Goal: Ask a question: Seek information or help from site administrators or community

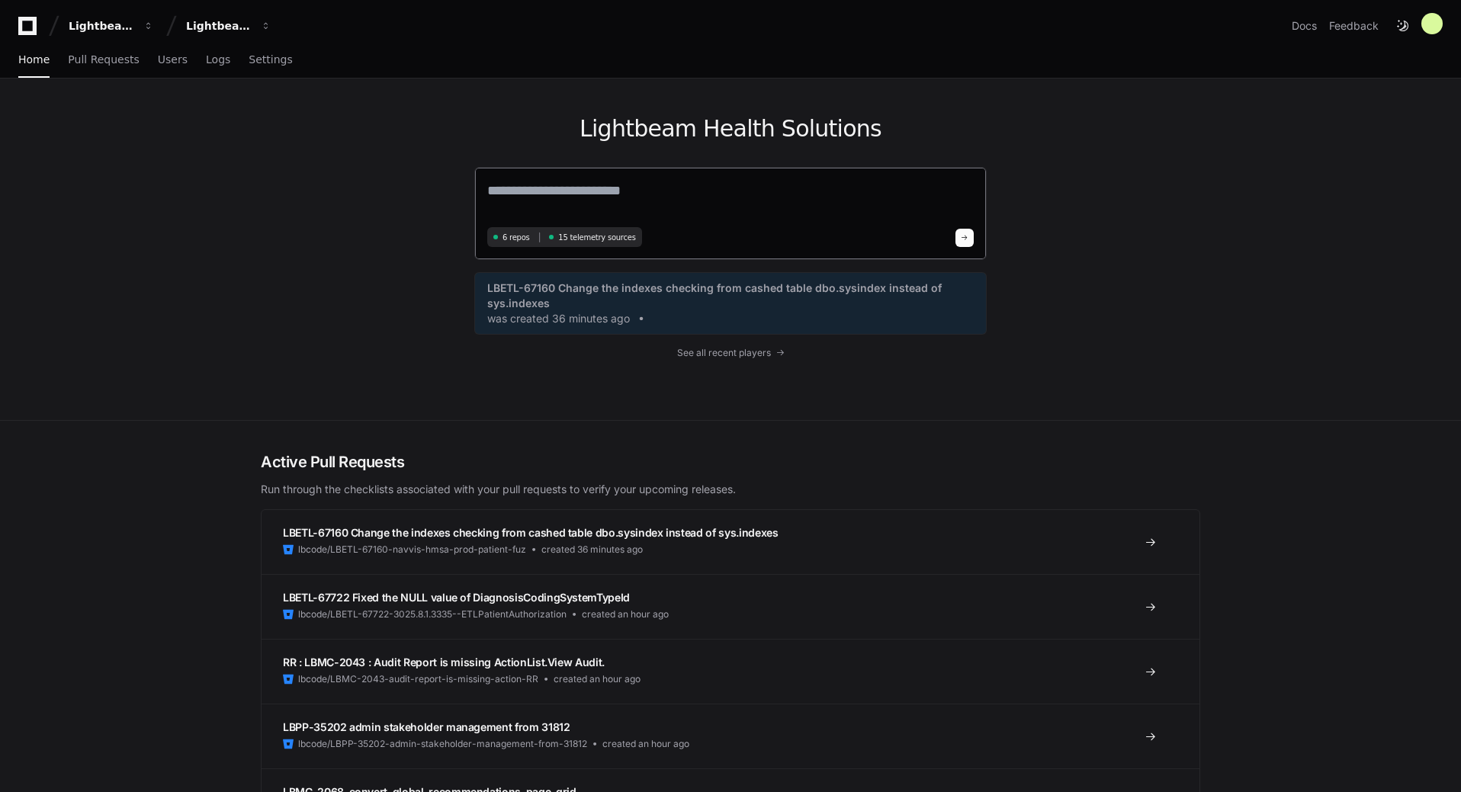
click at [589, 187] on textarea at bounding box center [730, 201] width 486 height 43
click at [1264, 101] on div "Lightbeam Health Solutions 6 repos 15 telemetry sources LBETL-67160 Change the …" at bounding box center [730, 250] width 1461 height 342
click at [678, 189] on textarea at bounding box center [730, 201] width 486 height 43
type textarea "******"
drag, startPoint x: 573, startPoint y: 195, endPoint x: 410, endPoint y: 181, distance: 163.8
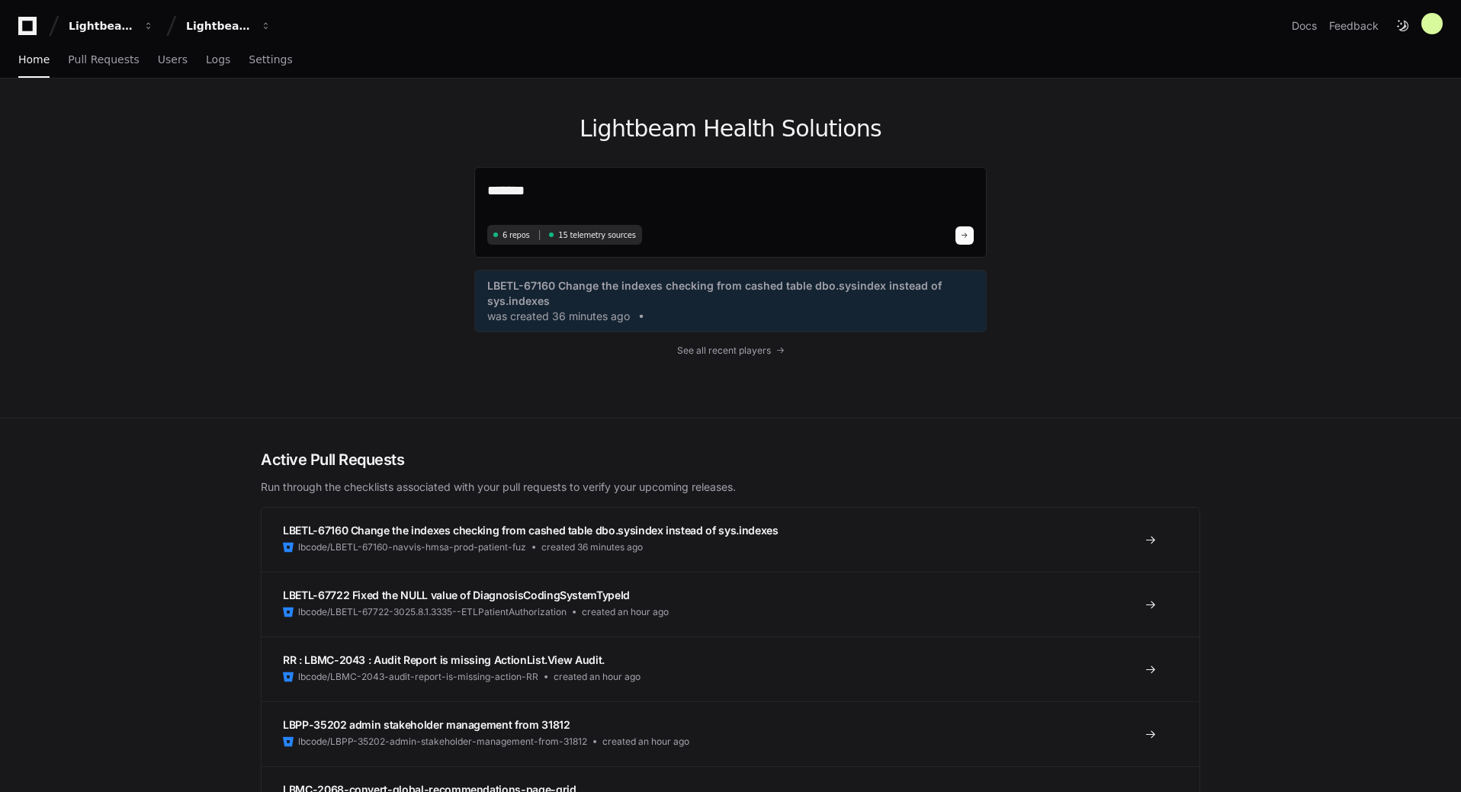
click at [410, 181] on div "Lightbeam Health Solutions ****** 6 repos 15 telemetry sources LBETL-67160 Chan…" at bounding box center [730, 248] width 976 height 339
click at [787, 180] on textarea at bounding box center [730, 200] width 486 height 40
paste textarea "**********"
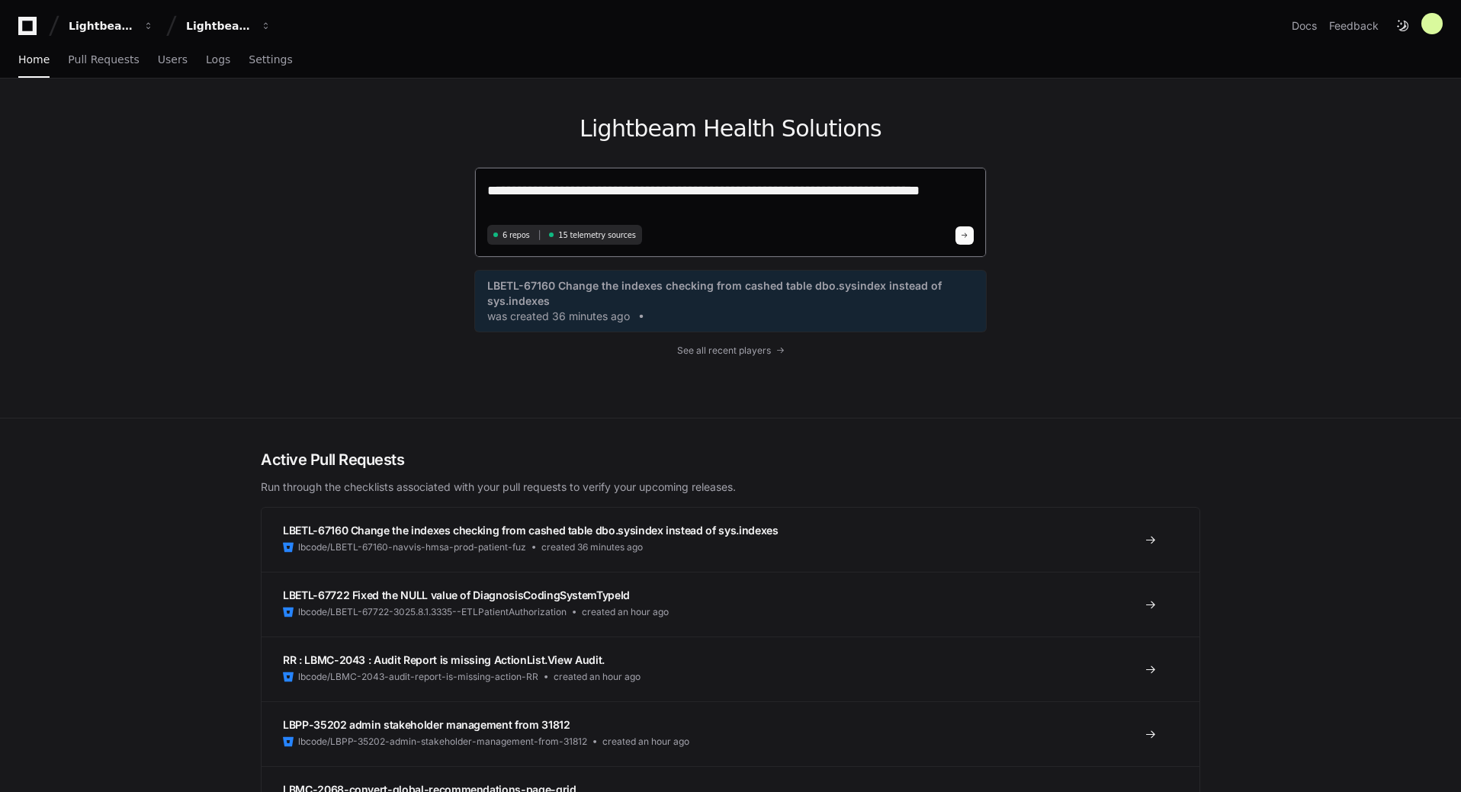
type textarea "**********"
click at [967, 241] on button at bounding box center [964, 235] width 18 height 18
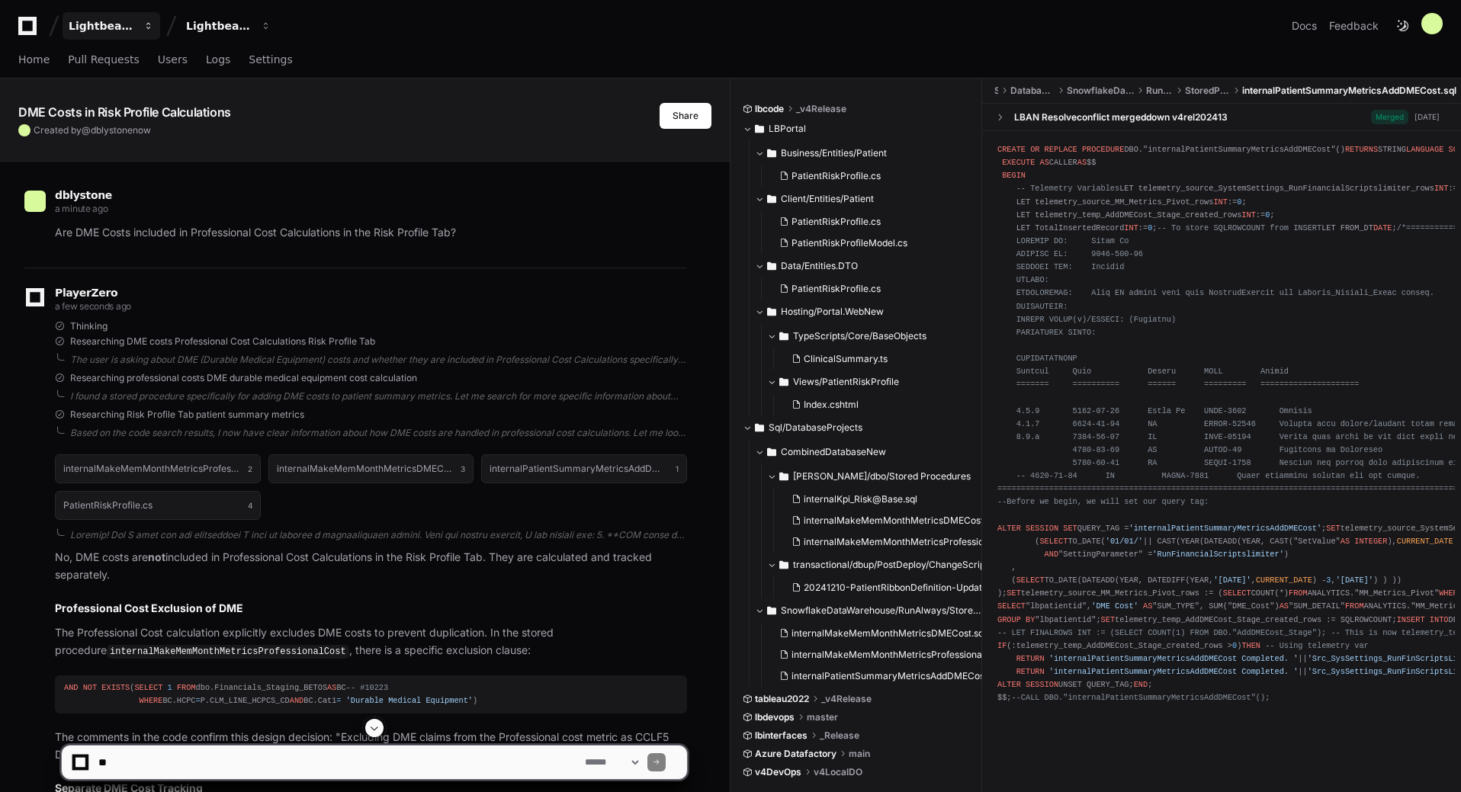
click at [143, 27] on span "button" at bounding box center [148, 26] width 11 height 11
click at [677, 116] on button "Share" at bounding box center [685, 116] width 52 height 26
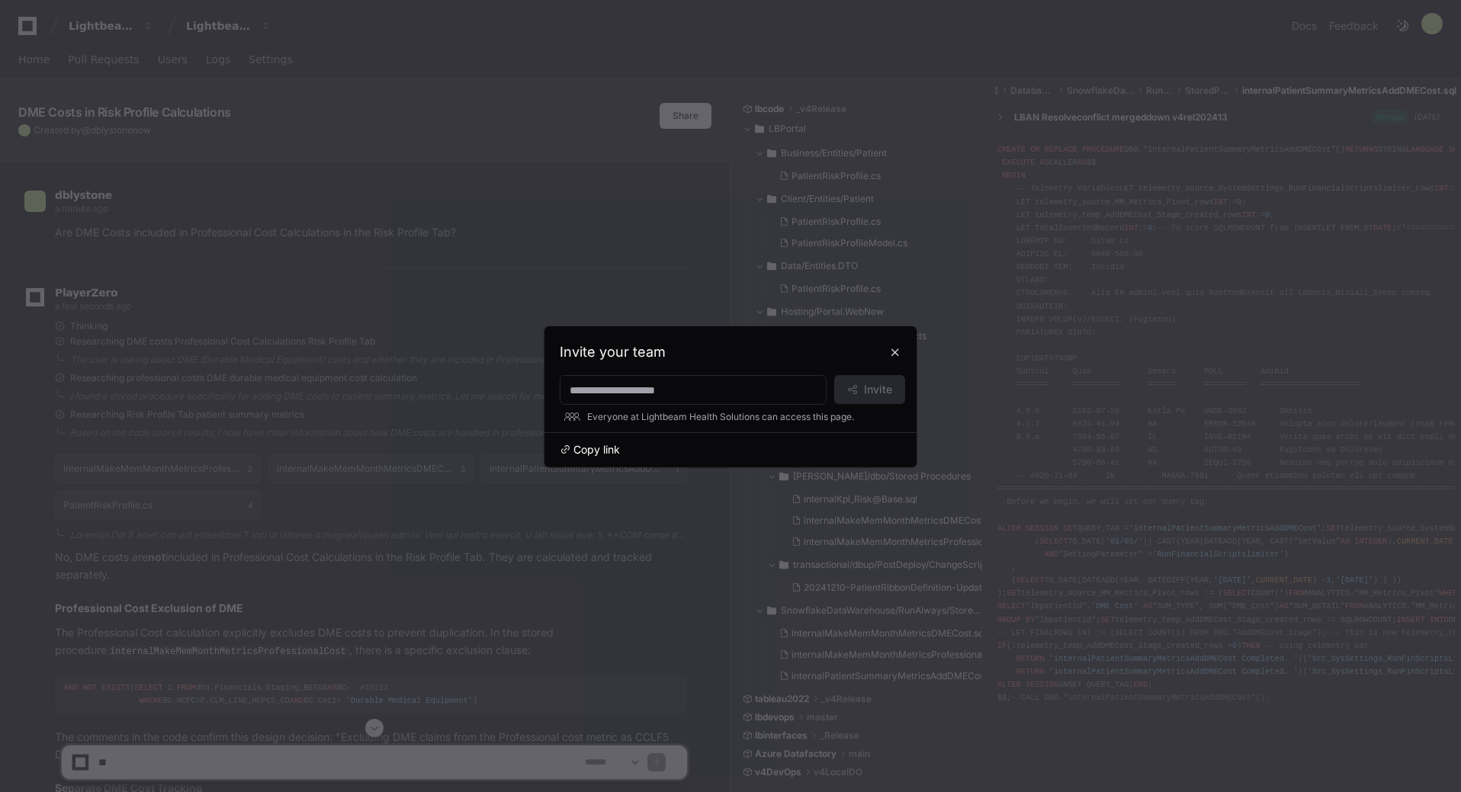
click at [601, 451] on span "Copy link" at bounding box center [596, 449] width 47 height 15
click at [893, 354] on button at bounding box center [895, 352] width 24 height 24
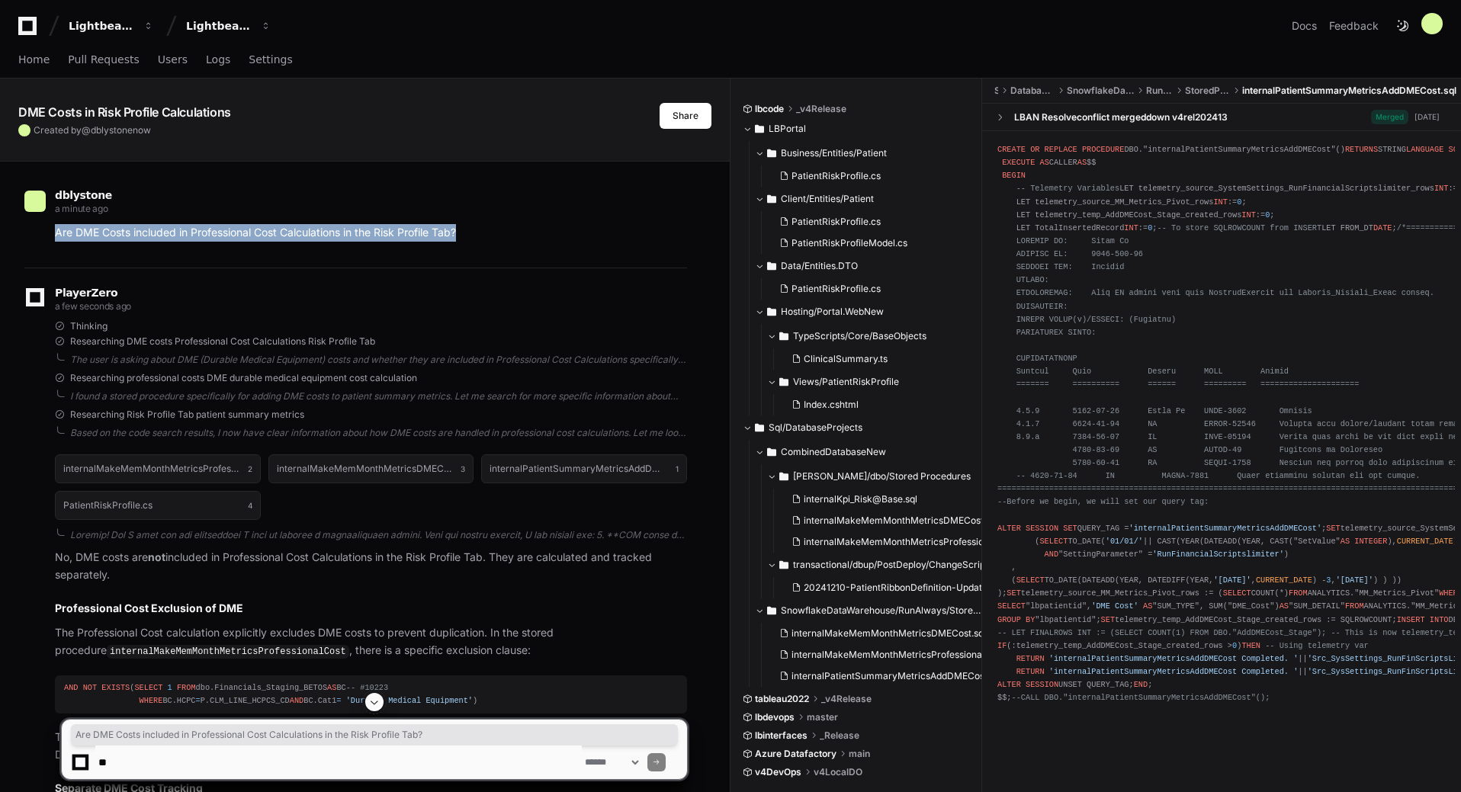
drag, startPoint x: 54, startPoint y: 233, endPoint x: 512, endPoint y: 258, distance: 458.9
click at [512, 258] on div "dblystone a minute ago Are DME Costs included in Professional Cost Calculations…" at bounding box center [355, 219] width 662 height 97
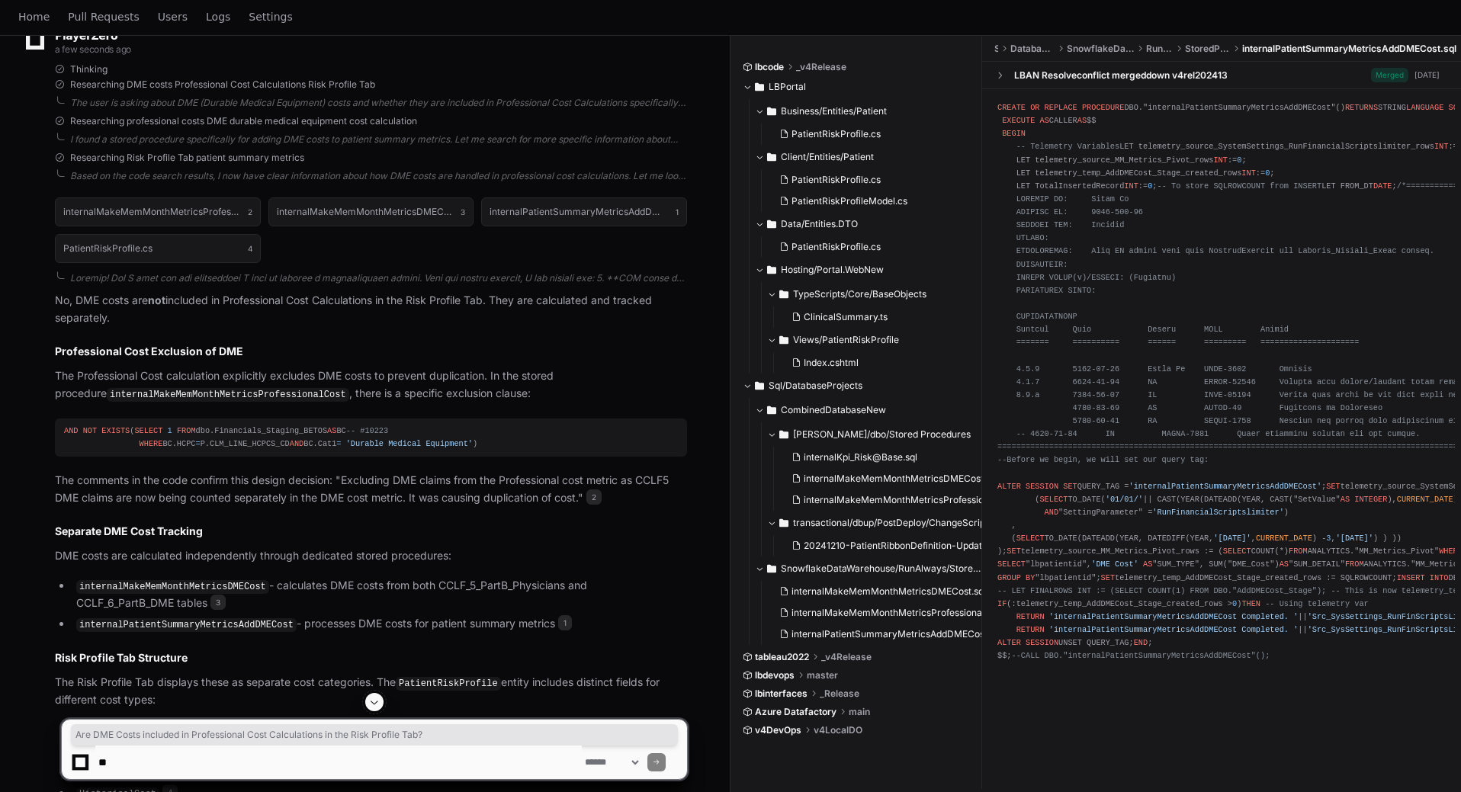
scroll to position [444, 0]
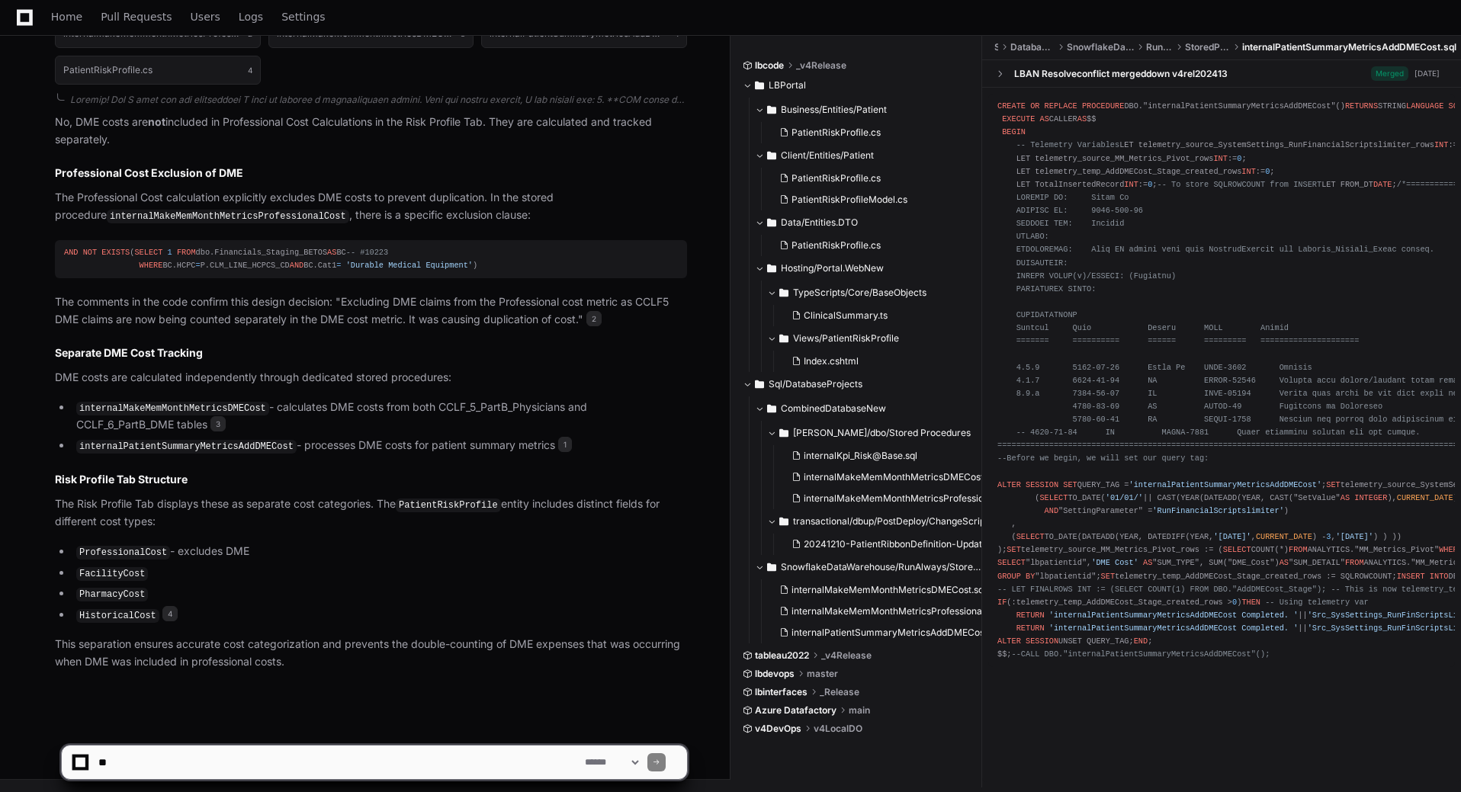
click at [311, 763] on textarea at bounding box center [338, 763] width 486 height 34
click at [332, 761] on textarea at bounding box center [338, 763] width 486 height 34
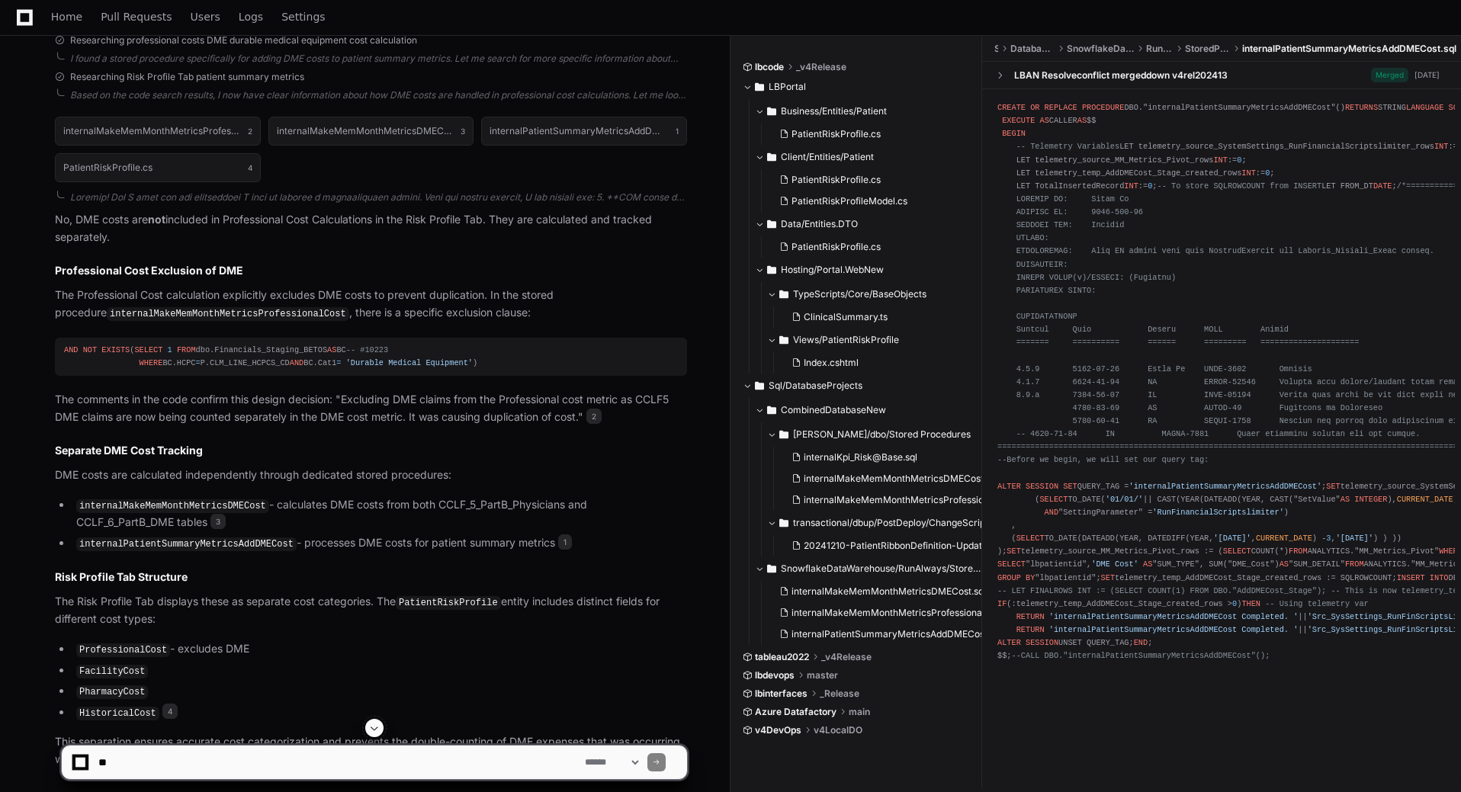
scroll to position [215, 0]
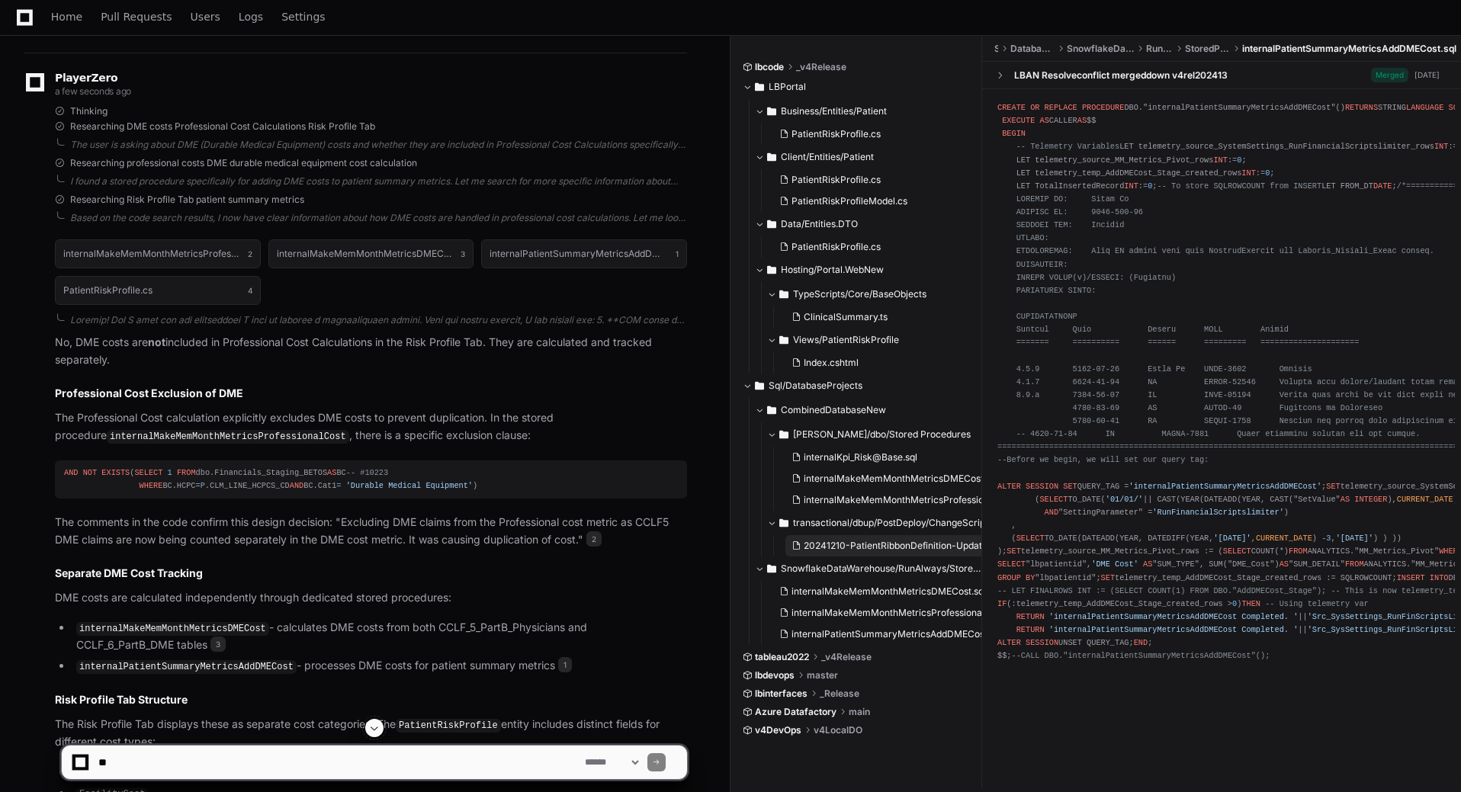
click at [854, 549] on span "20241210-PatientRibbonDefinition-UpdateDefault.sql" at bounding box center [918, 546] width 229 height 12
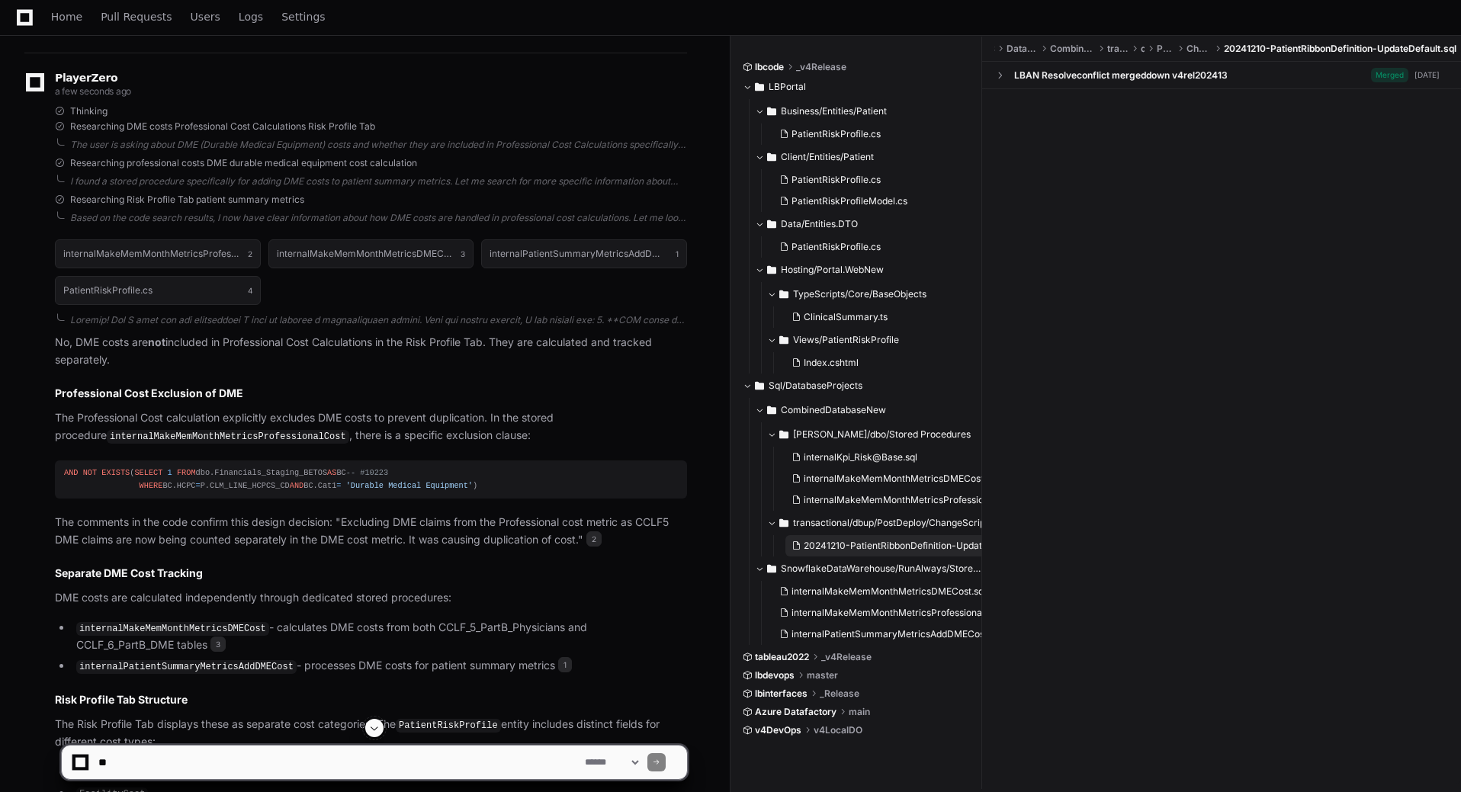
scroll to position [0, 0]
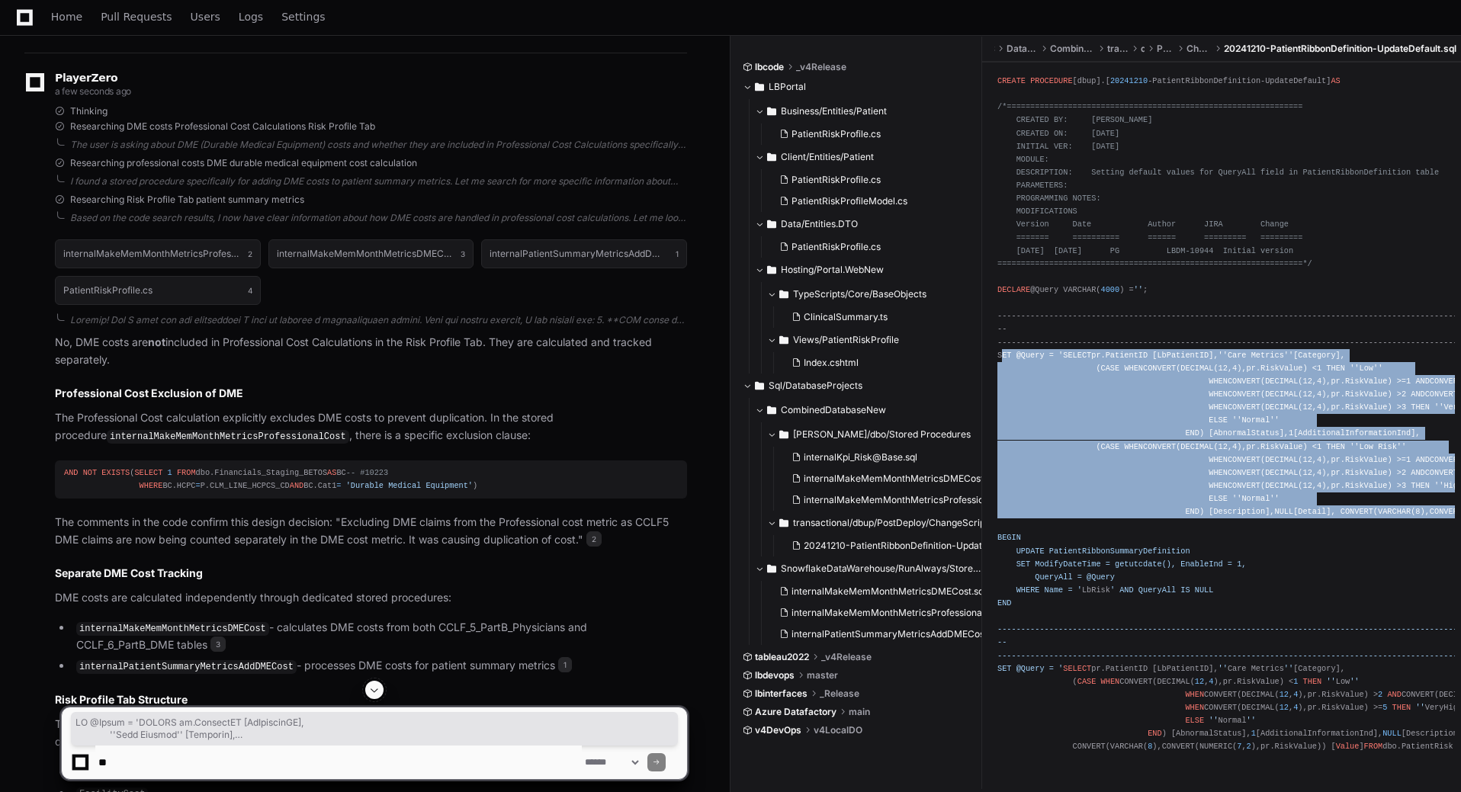
drag, startPoint x: 1005, startPoint y: 364, endPoint x: 1253, endPoint y: 619, distance: 356.4
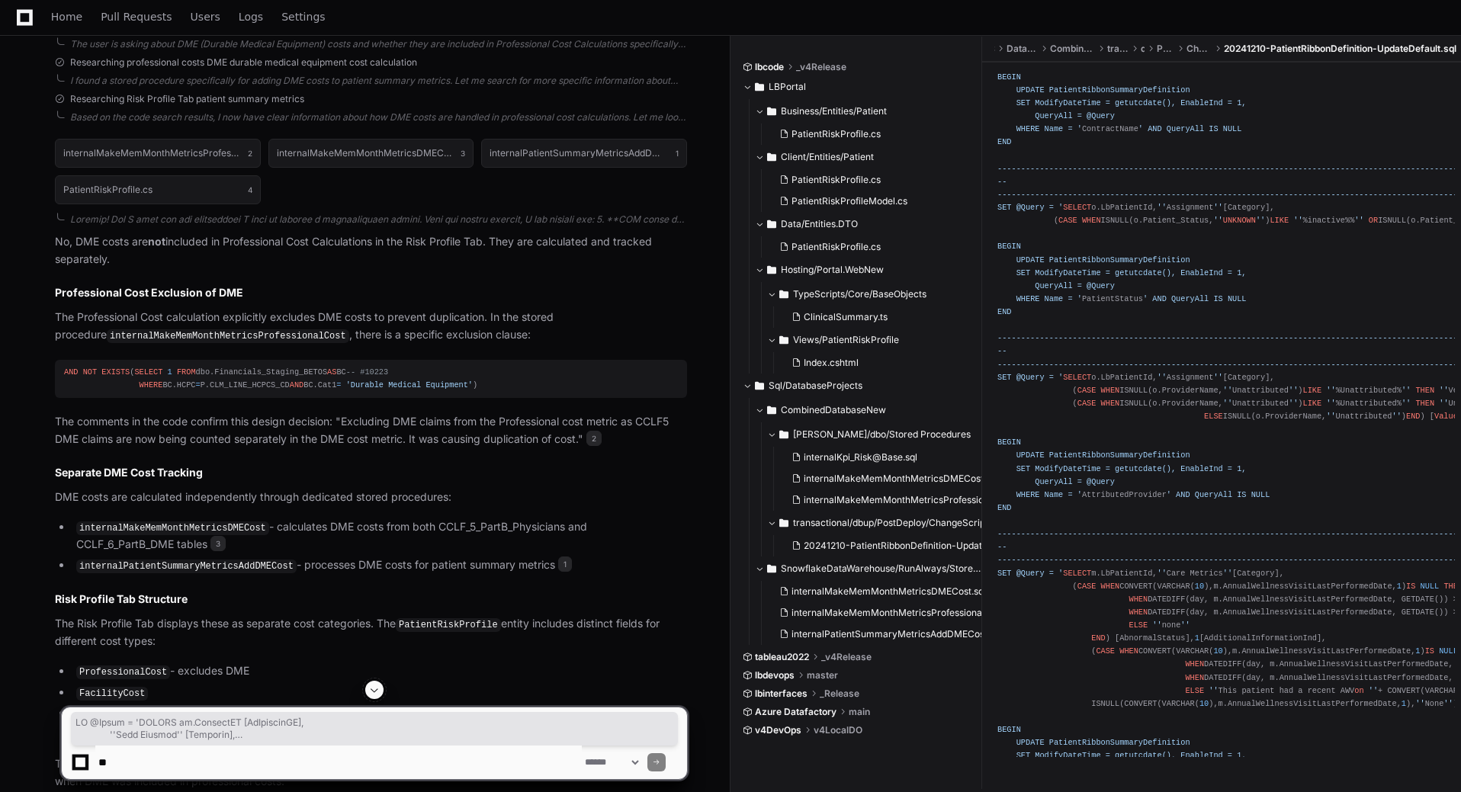
scroll to position [444, 0]
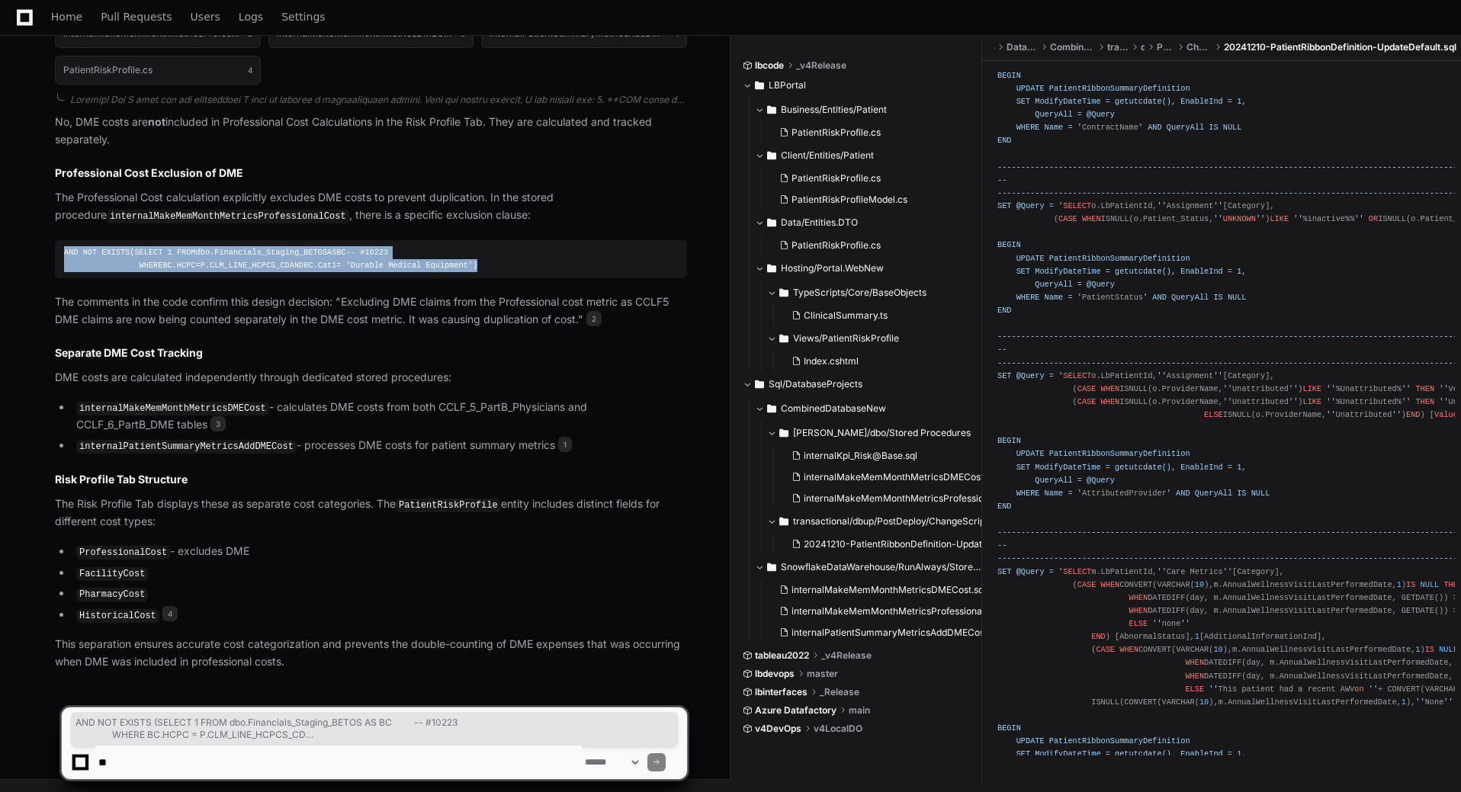
drag, startPoint x: 64, startPoint y: 244, endPoint x: 321, endPoint y: 273, distance: 258.5
click at [321, 272] on div "AND NOT EXISTS ( SELECT 1 FROM dbo.Financials_Staging_BETOS AS BC -- #10223 WHE…" at bounding box center [371, 259] width 614 height 26
click at [315, 272] on div "AND NOT EXISTS ( SELECT 1 FROM dbo.Financials_Staging_BETOS AS BC -- #10223 WHE…" at bounding box center [371, 259] width 614 height 26
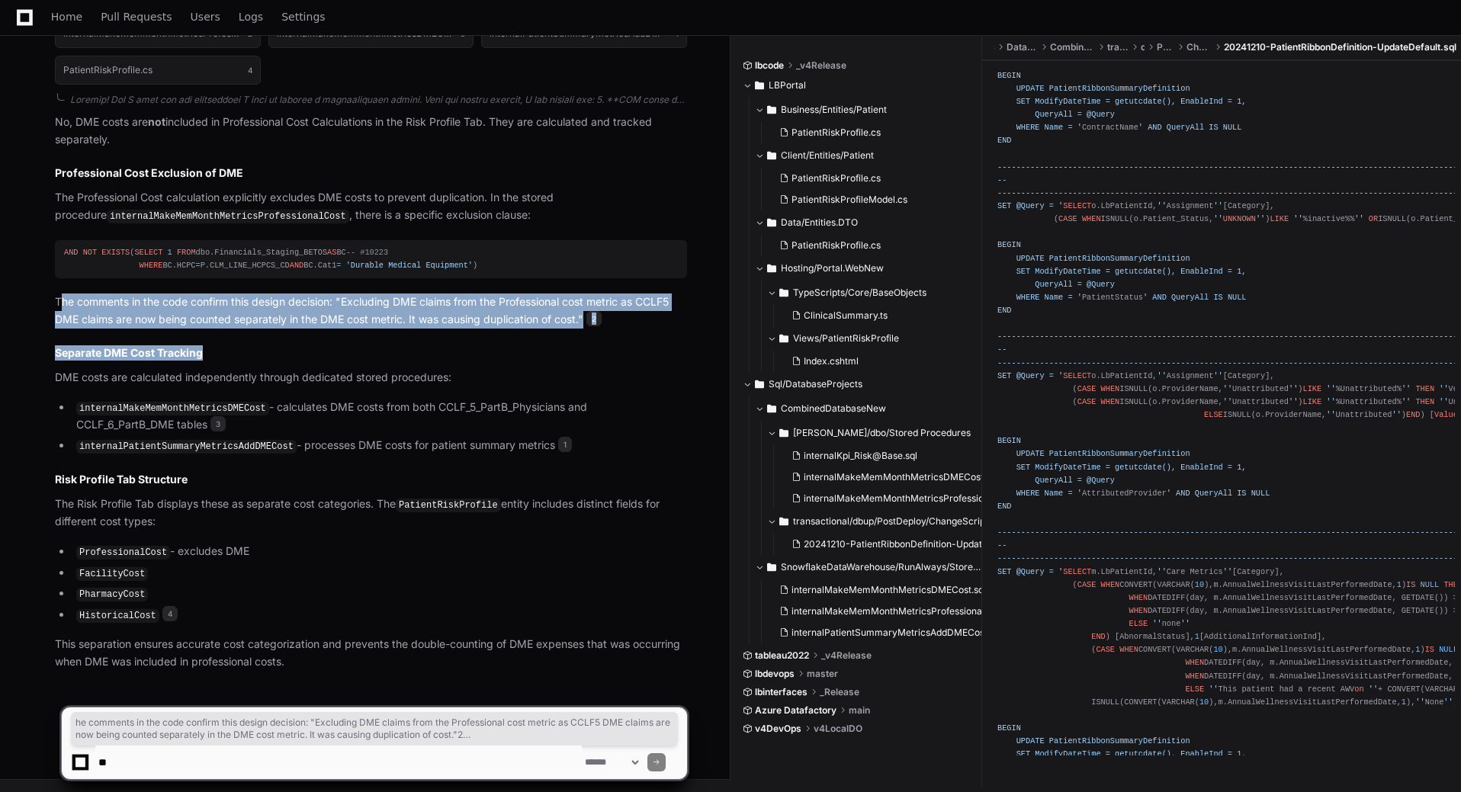
drag, startPoint x: 59, startPoint y: 307, endPoint x: 477, endPoint y: 350, distance: 419.9
click at [477, 350] on article "No, DME costs are not included in Professional Cost Calculations in the Risk Pr…" at bounding box center [371, 392] width 632 height 557
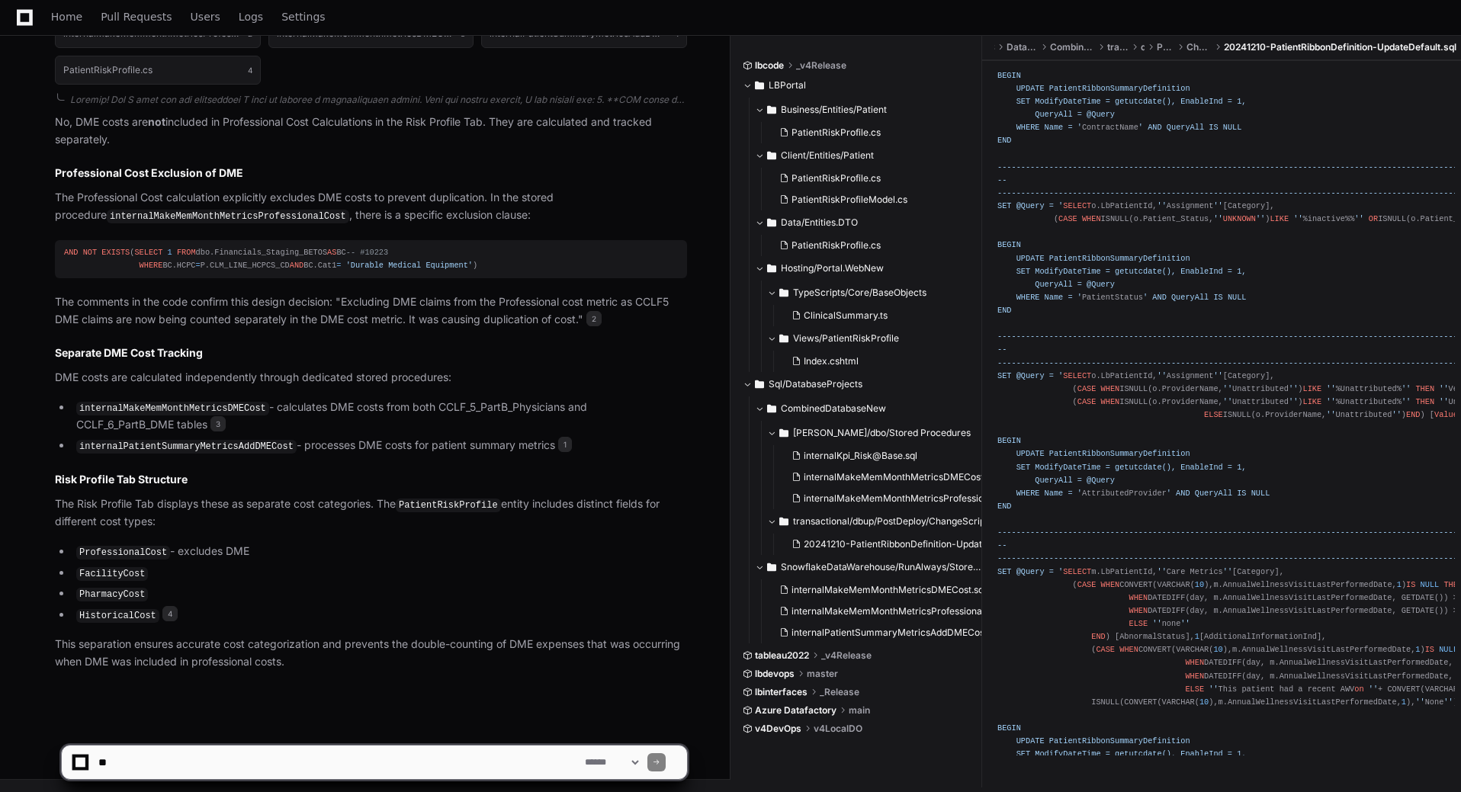
click at [230, 755] on textarea at bounding box center [338, 763] width 486 height 34
type textarea "**********"
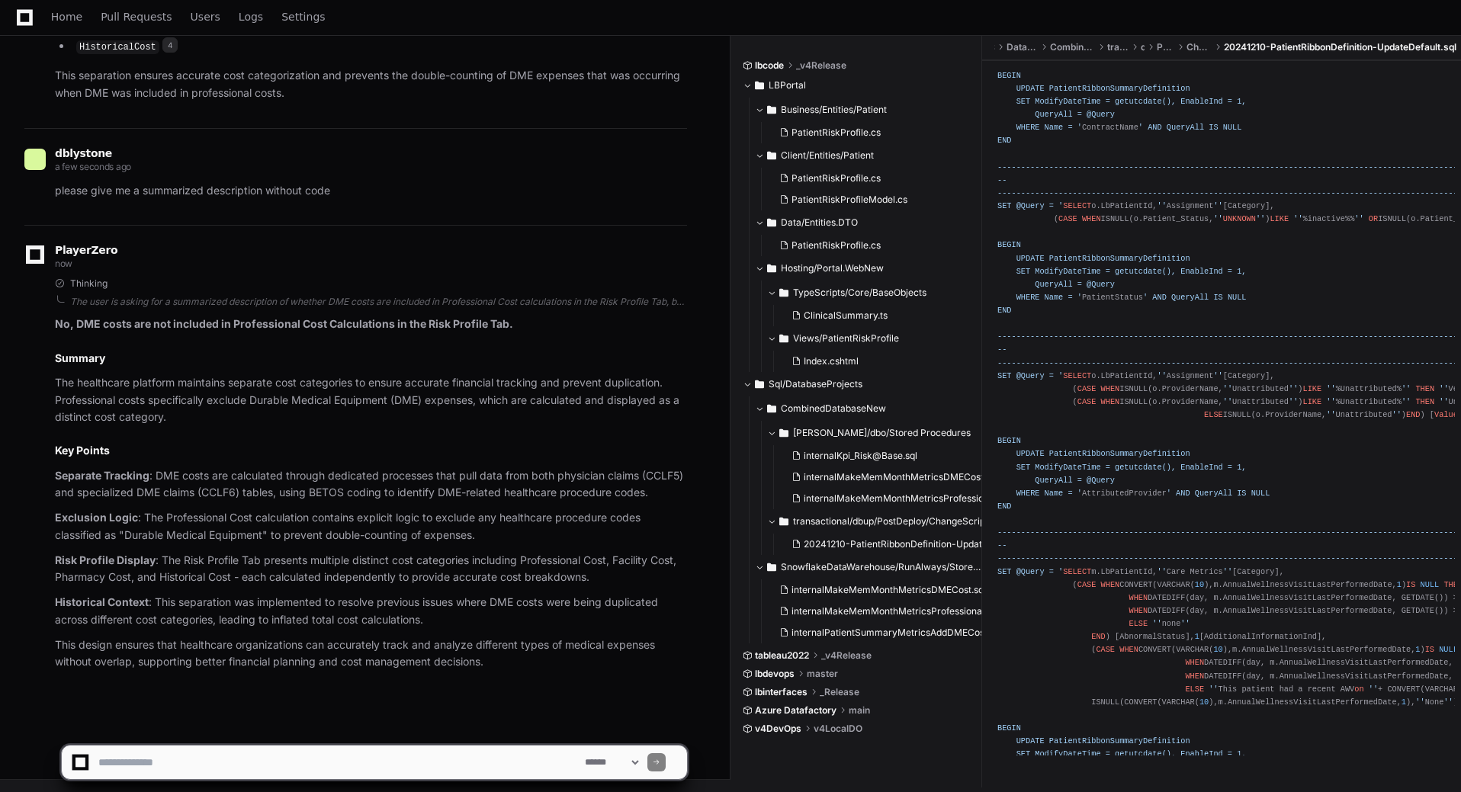
scroll to position [1012, 0]
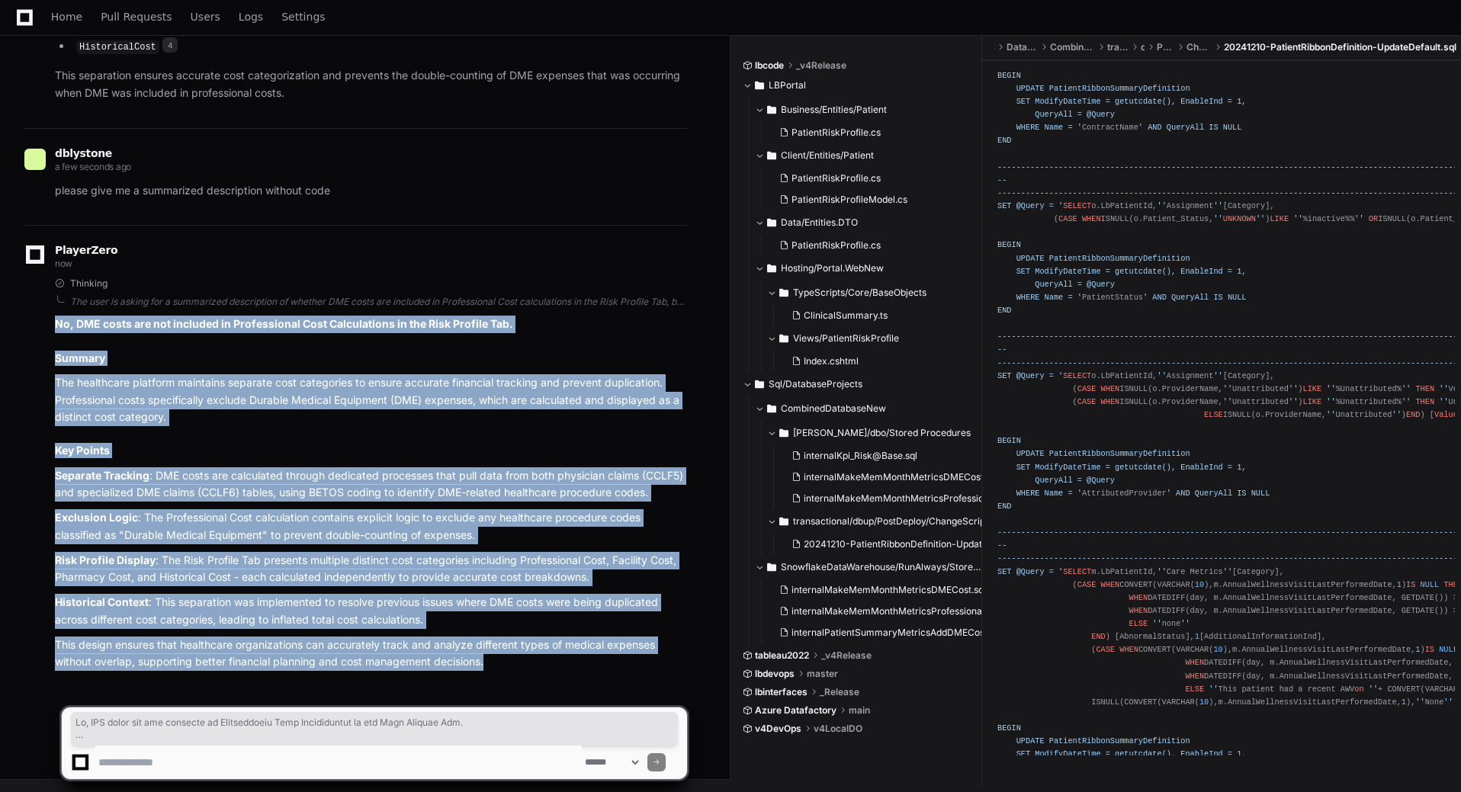
drag, startPoint x: 56, startPoint y: 331, endPoint x: 651, endPoint y: 655, distance: 677.8
click at [651, 655] on article "No, DME costs are not included in Professional Cost Calculations in the Risk Pr…" at bounding box center [371, 493] width 632 height 355
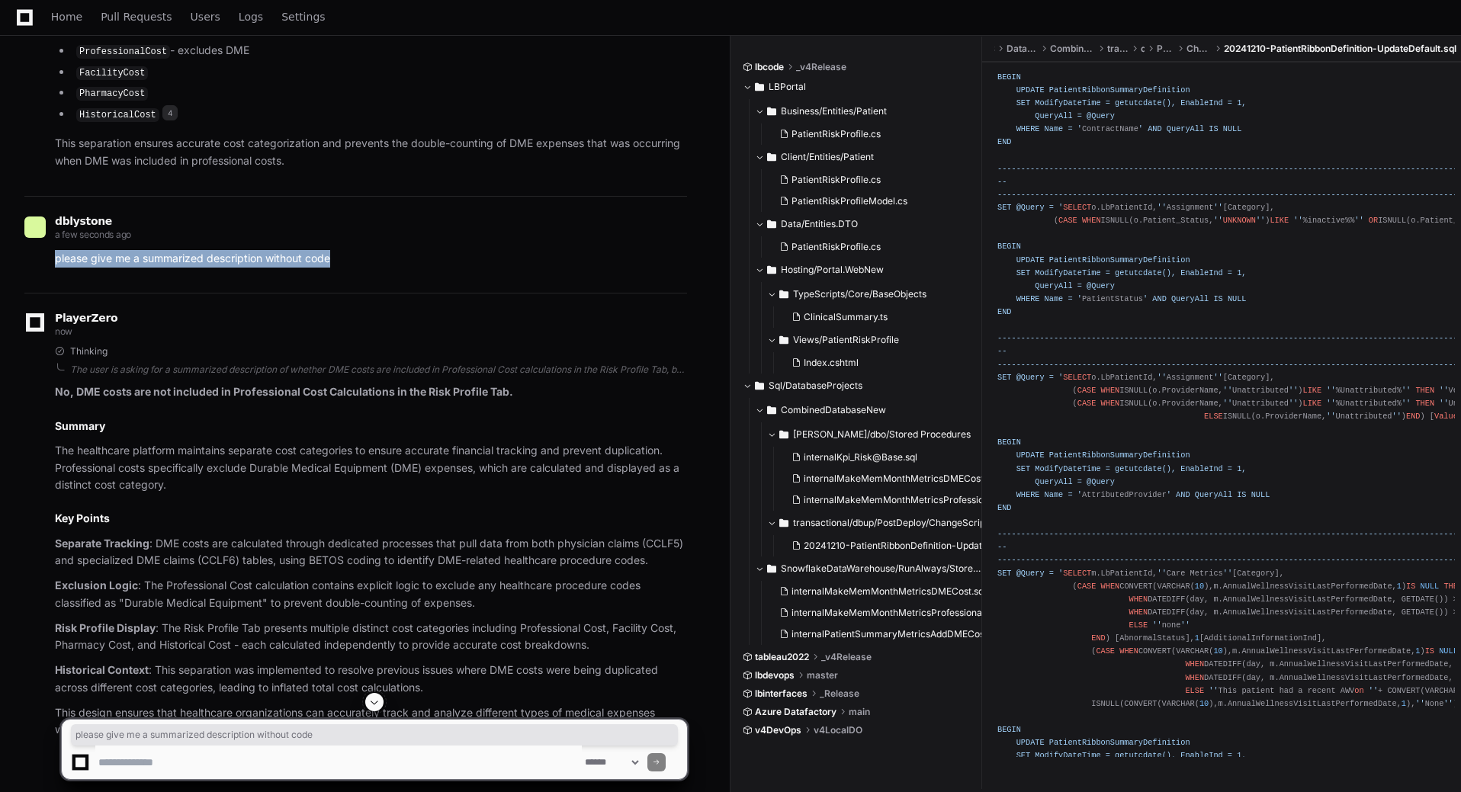
drag, startPoint x: 346, startPoint y: 264, endPoint x: 44, endPoint y: 275, distance: 302.1
click at [44, 268] on div "please give me a summarized description without code" at bounding box center [355, 259] width 662 height 18
click at [354, 268] on p "please give me a summarized description without code" at bounding box center [371, 259] width 632 height 18
drag, startPoint x: 352, startPoint y: 269, endPoint x: 34, endPoint y: 268, distance: 317.9
click at [34, 268] on div "please give me a summarized description without code" at bounding box center [355, 259] width 662 height 18
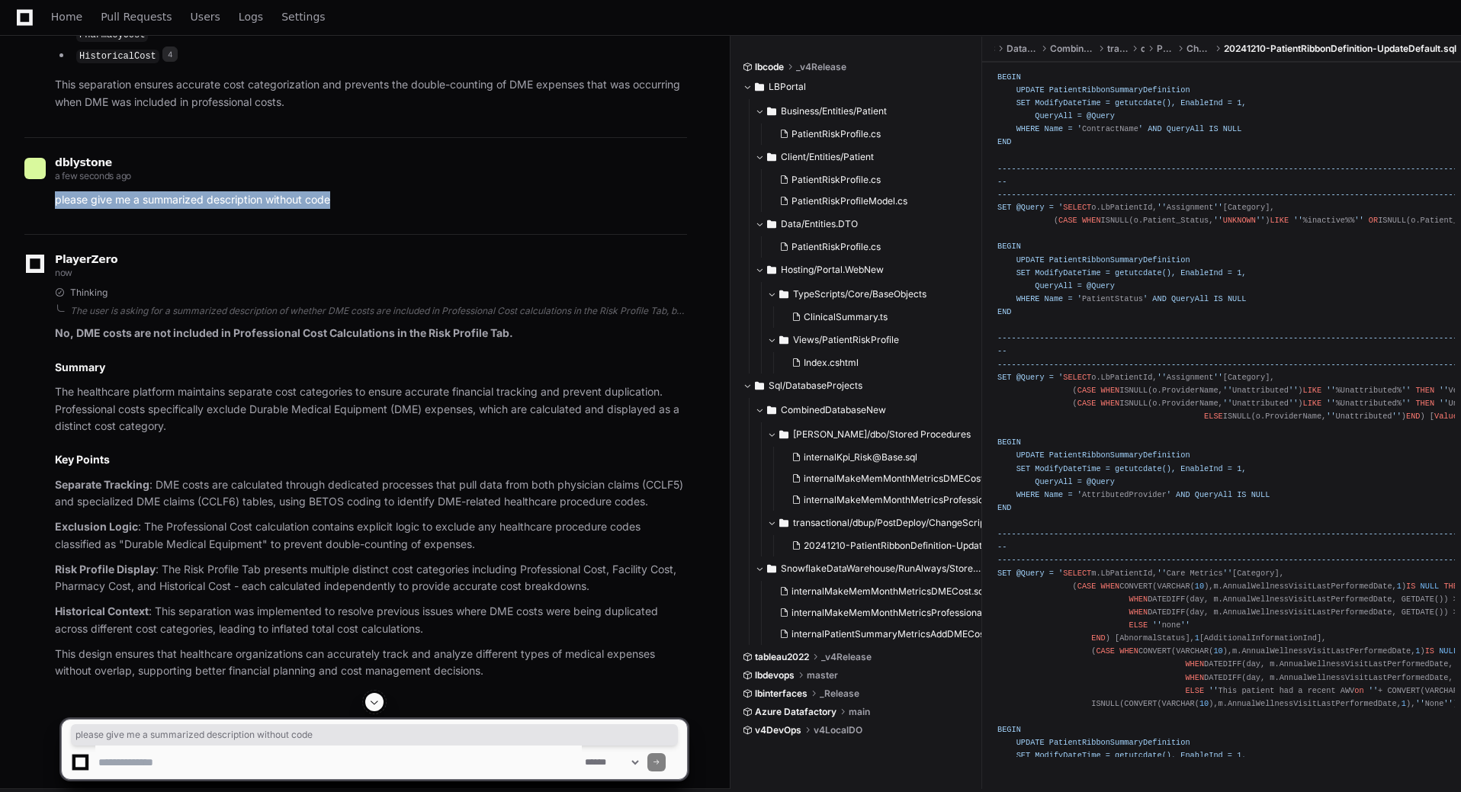
scroll to position [1012, 0]
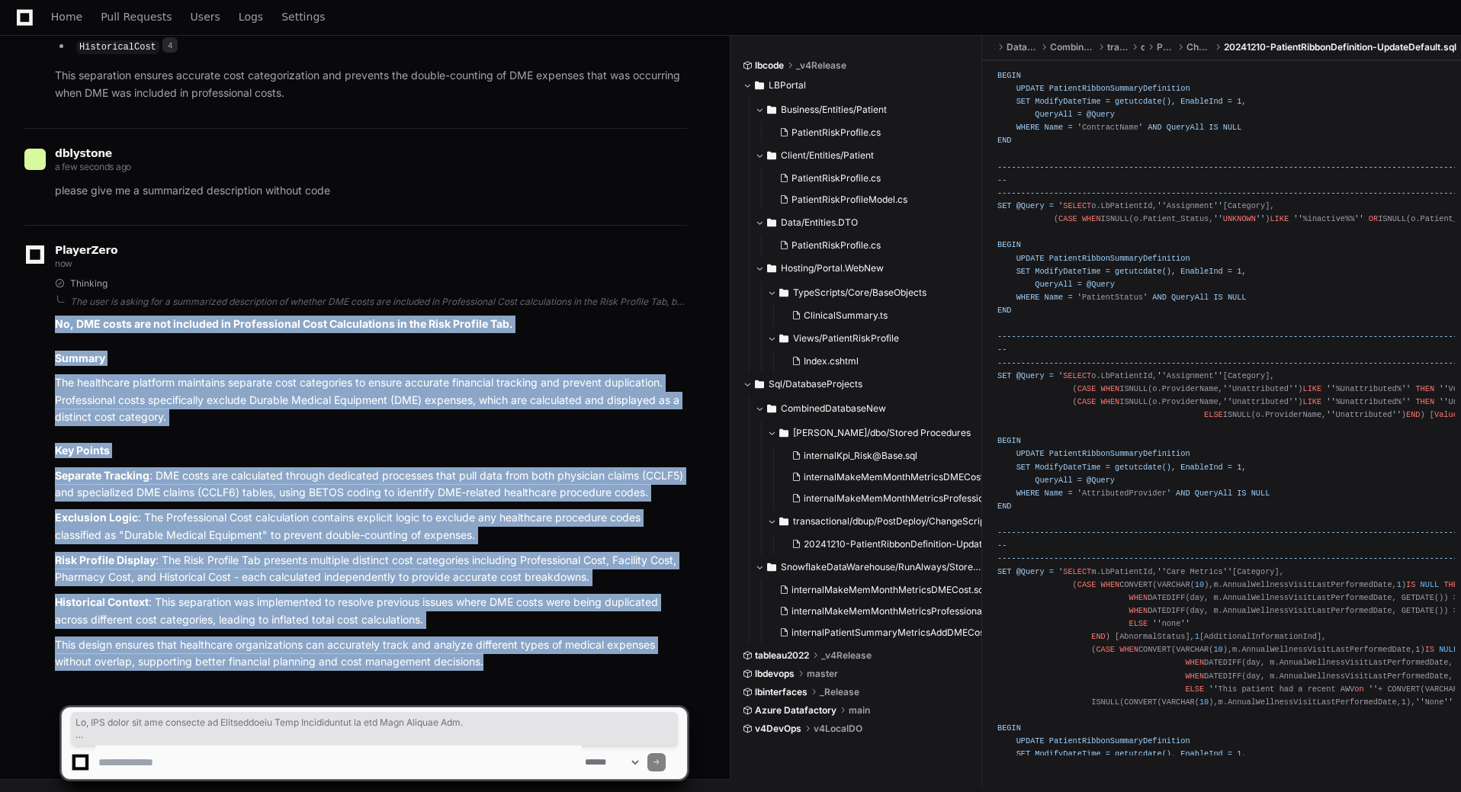
drag, startPoint x: 475, startPoint y: 661, endPoint x: 27, endPoint y: 331, distance: 556.1
click at [27, 331] on div "Thinking The user is asking for a summarized description of whether DME costs a…" at bounding box center [355, 473] width 662 height 393
click at [281, 440] on article "No, DME costs are not included in Professional Cost Calculations in the Risk Pr…" at bounding box center [371, 493] width 632 height 355
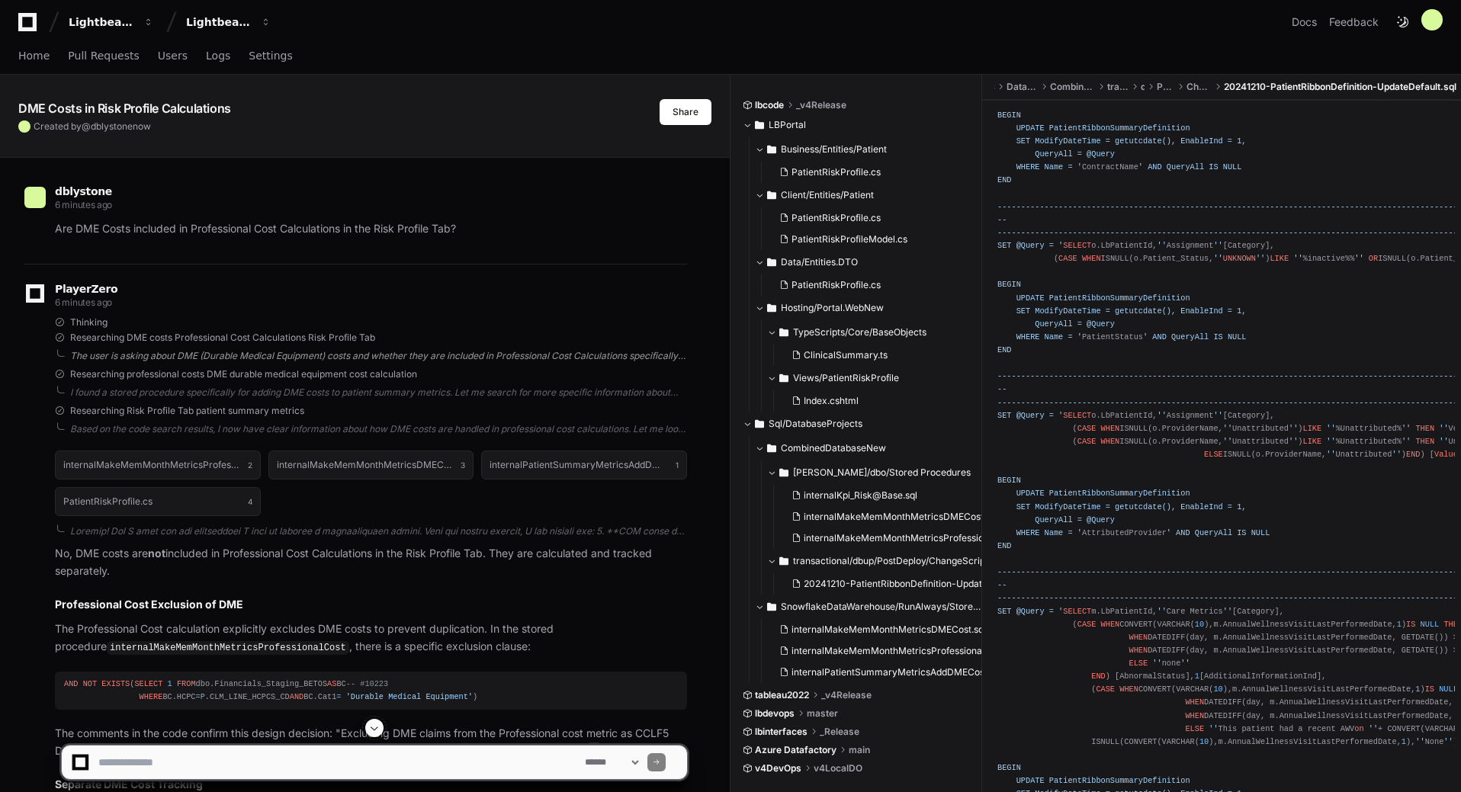
scroll to position [0, 0]
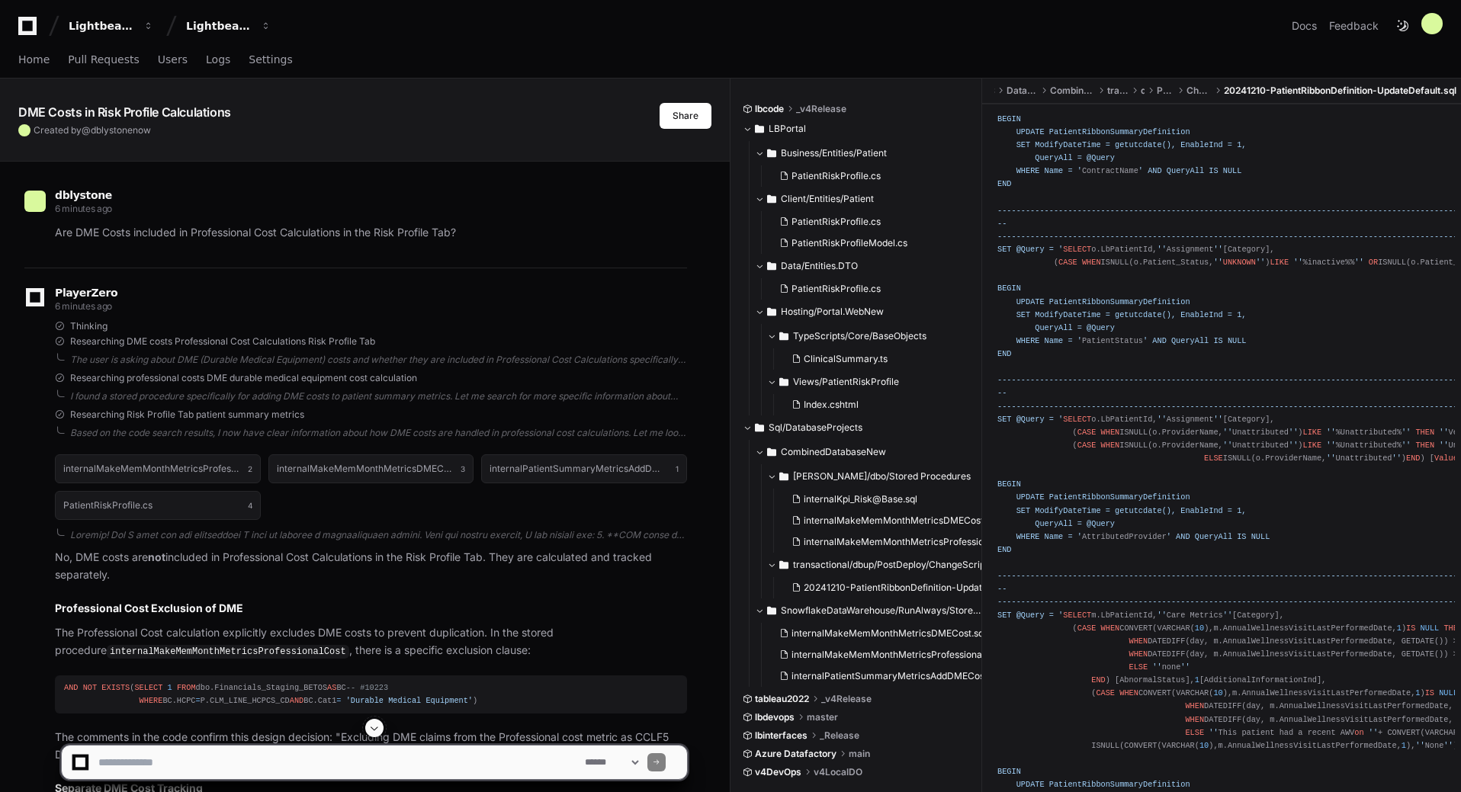
click at [267, 757] on textarea at bounding box center [338, 763] width 486 height 34
type textarea "**********"
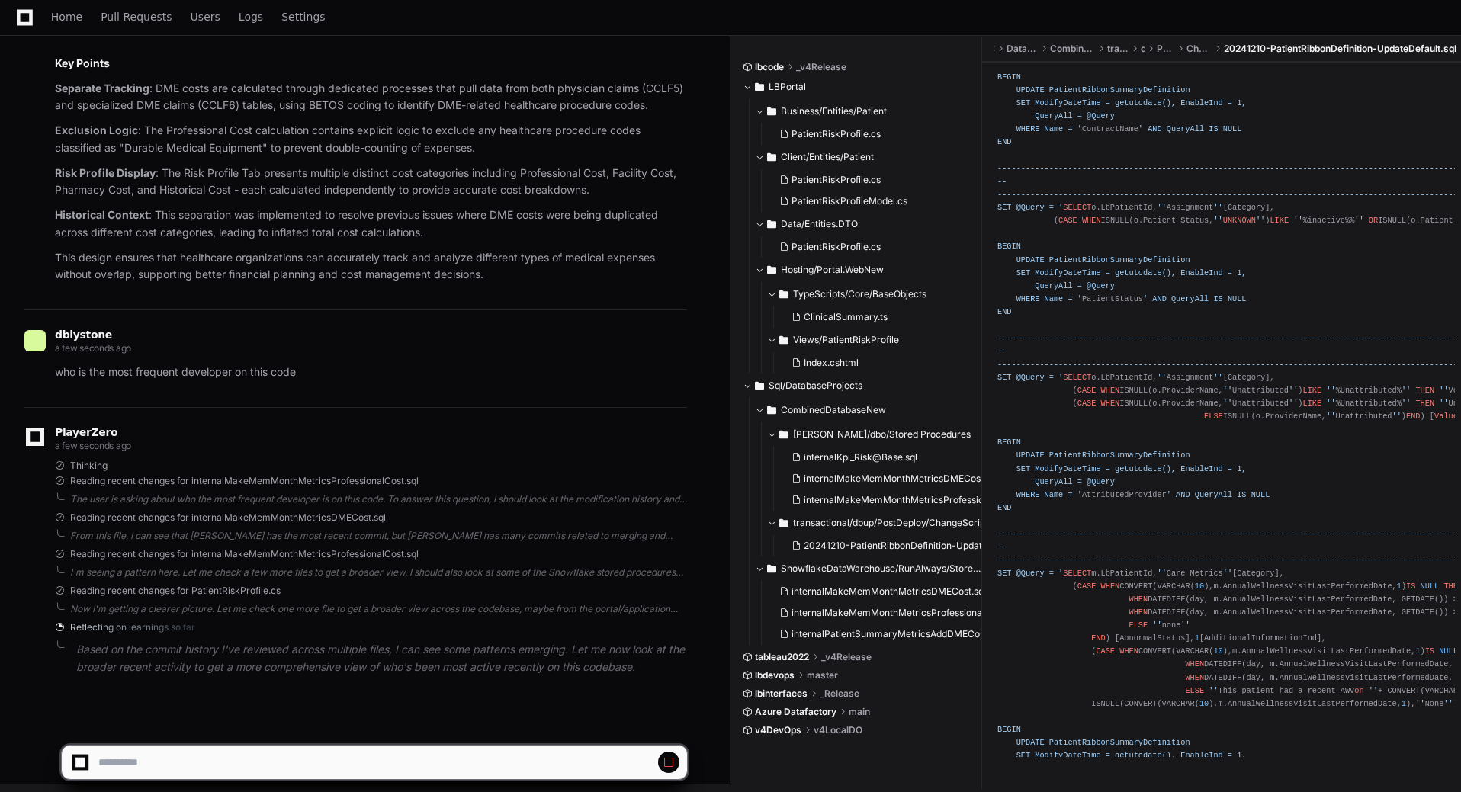
scroll to position [1404, 0]
click at [336, 615] on div "PlayerZero a few seconds ago Thinking Reading recent changes for internalMakeMe…" at bounding box center [355, 550] width 662 height 295
click at [351, 601] on div "Now I'm getting a clearer picture. Let me check one more file to get a broader …" at bounding box center [378, 604] width 617 height 12
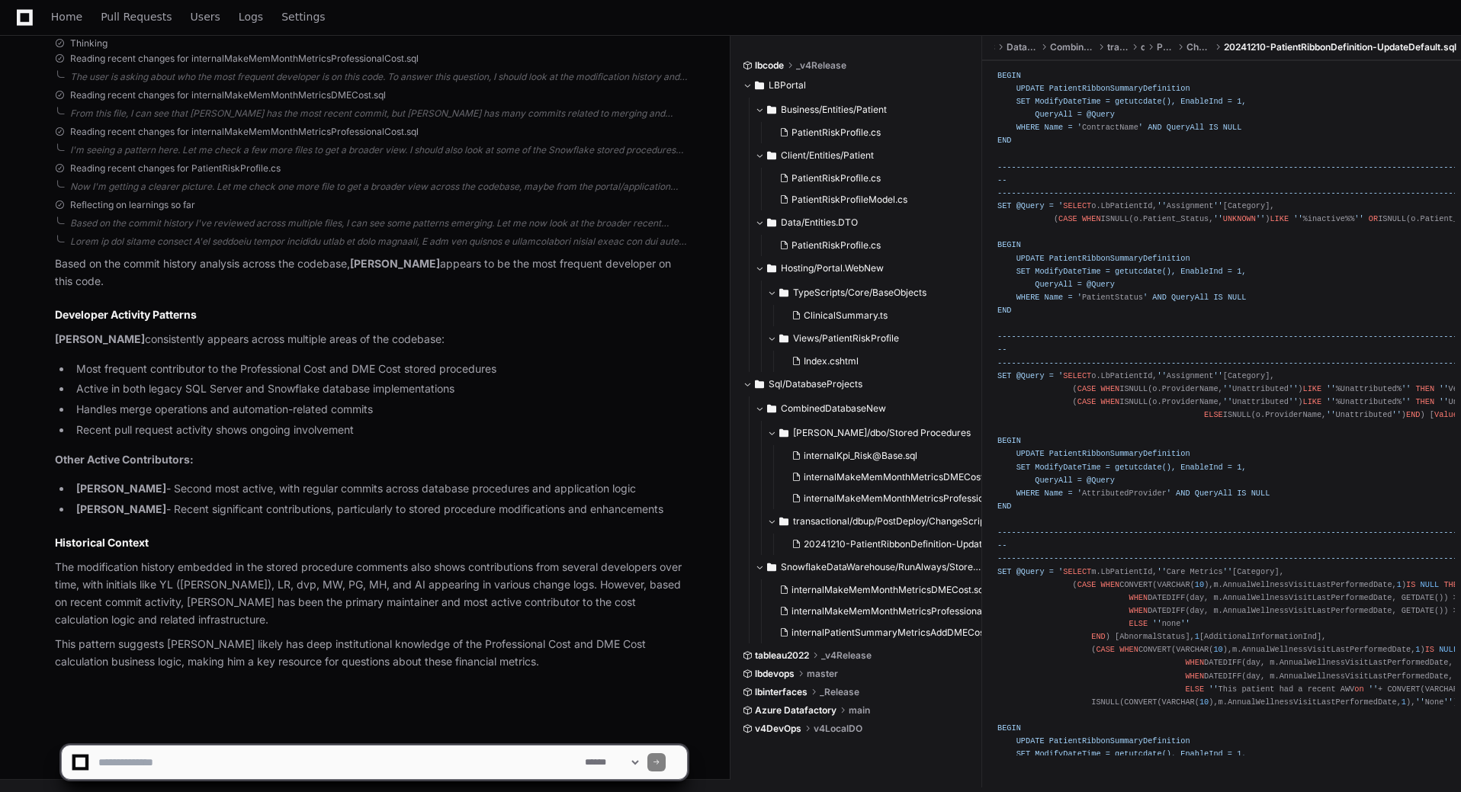
scroll to position [1822, 0]
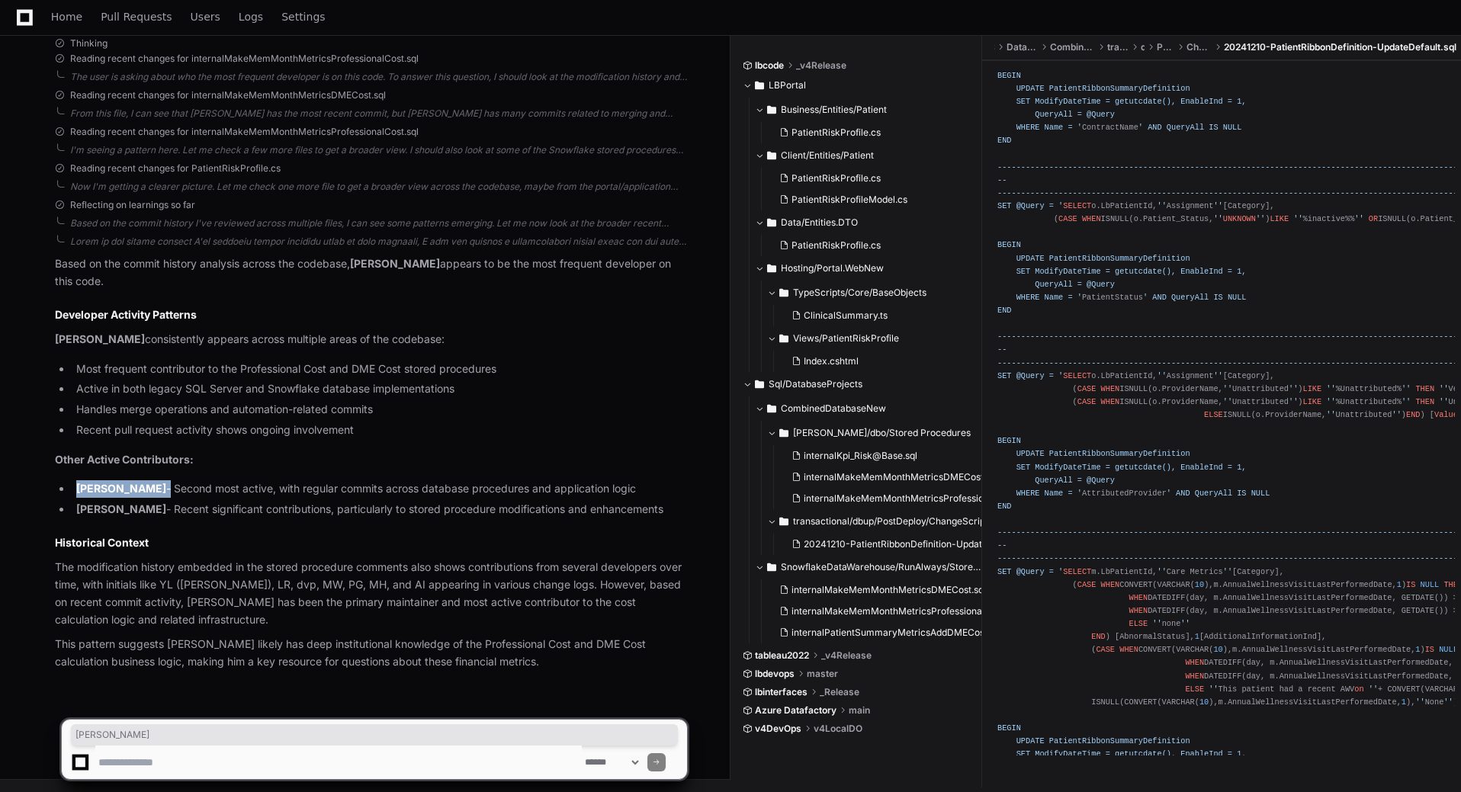
drag, startPoint x: 140, startPoint y: 495, endPoint x: 74, endPoint y: 486, distance: 66.9
click at [74, 486] on li "[PERSON_NAME] - Second most active, with regular commits across database proced…" at bounding box center [379, 489] width 615 height 18
drag, startPoint x: 139, startPoint y: 511, endPoint x: 81, endPoint y: 516, distance: 58.2
click at [81, 516] on li "[PERSON_NAME] - Recent significant contributions, particularly to stored proced…" at bounding box center [379, 510] width 615 height 18
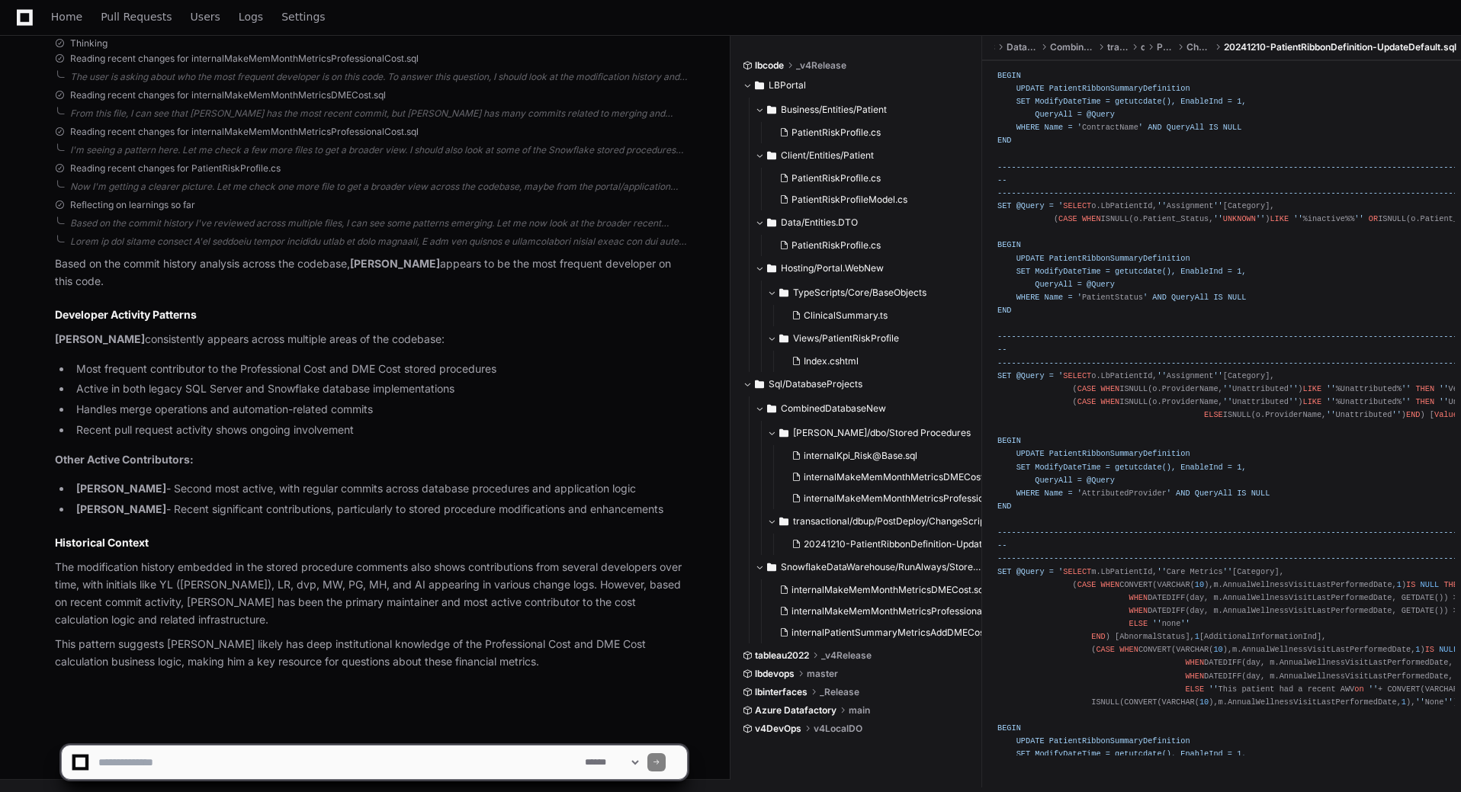
click at [201, 547] on h2 "Historical Context" at bounding box center [371, 542] width 632 height 15
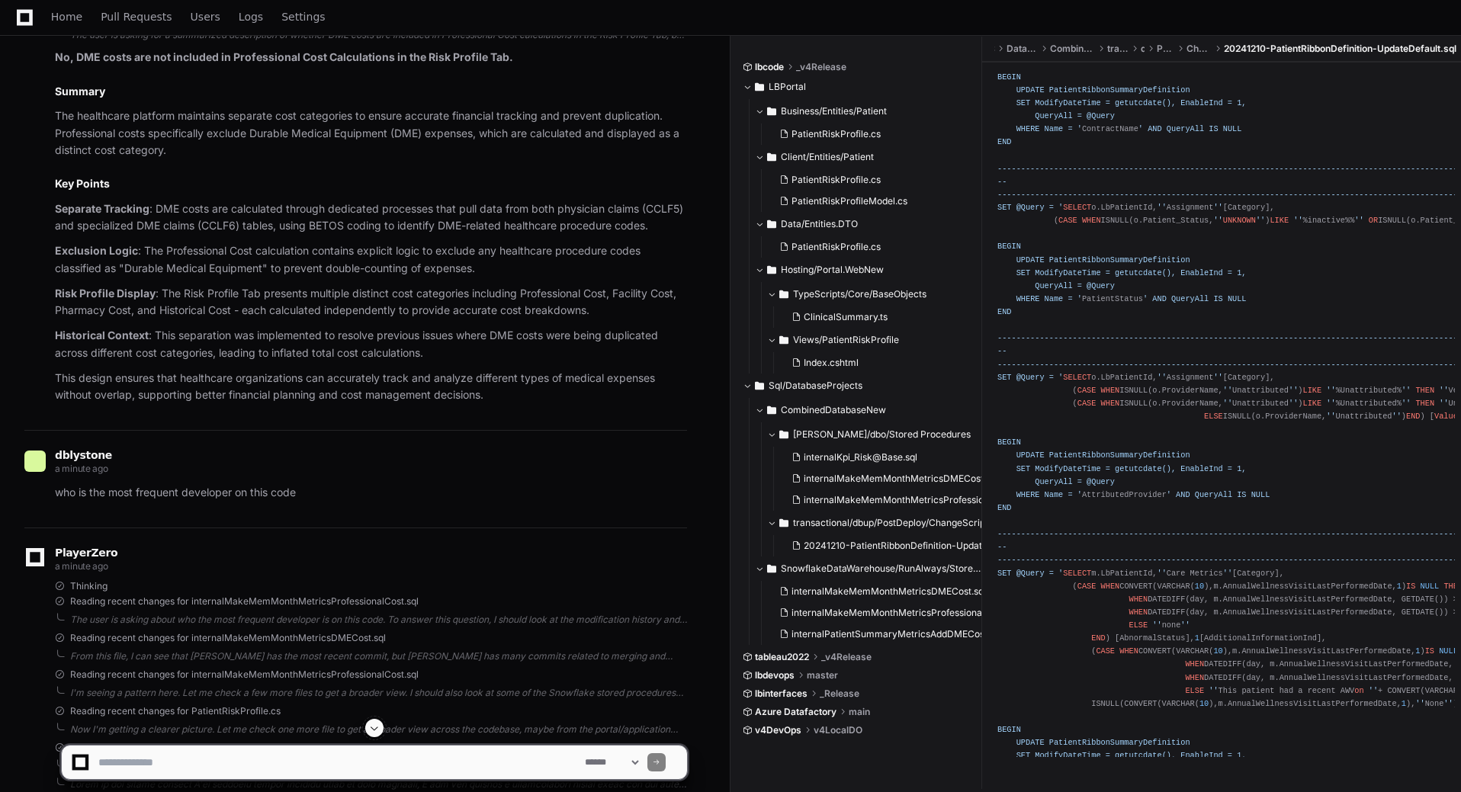
scroll to position [1288, 0]
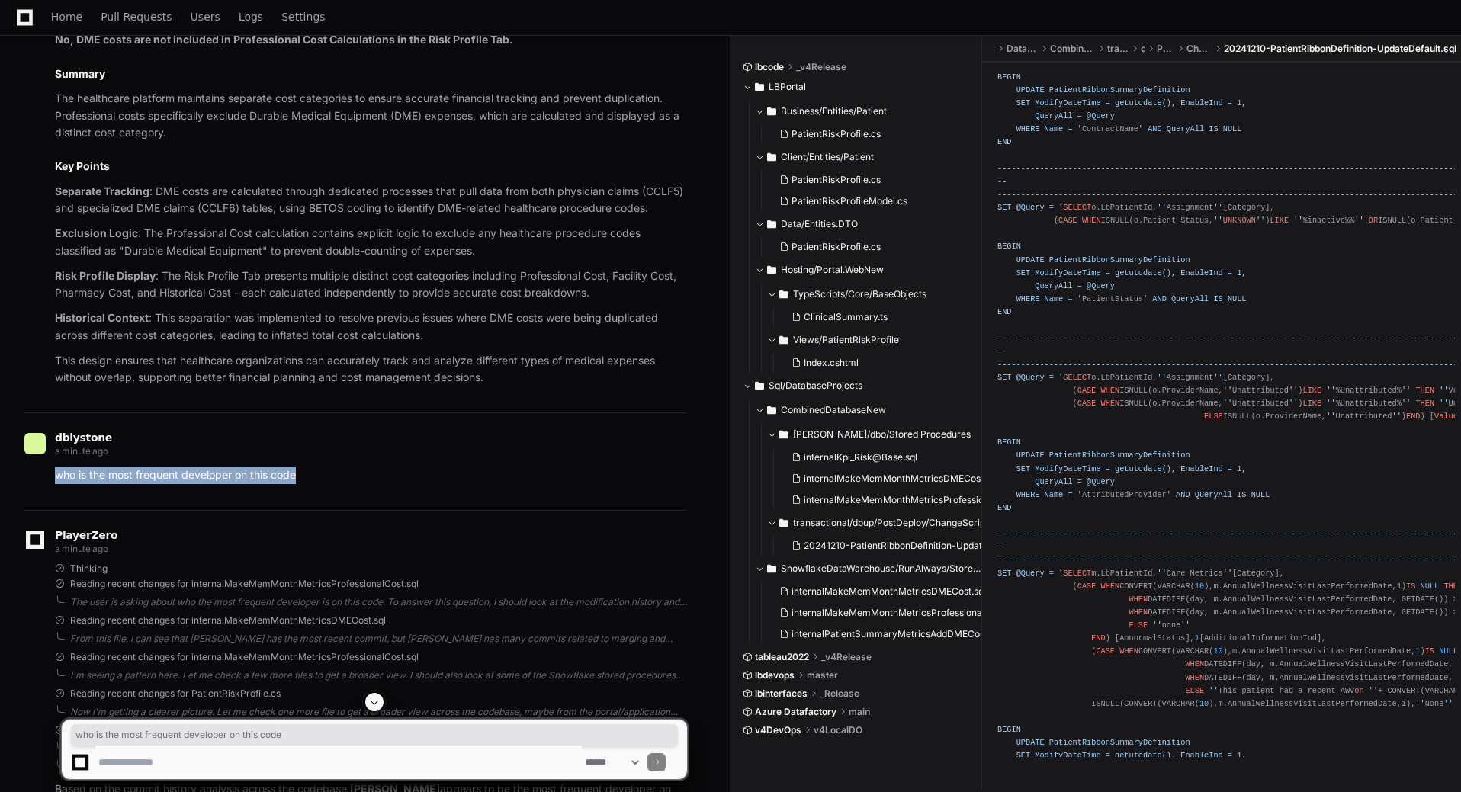
drag, startPoint x: 326, startPoint y: 489, endPoint x: 55, endPoint y: 488, distance: 271.4
click at [55, 484] on p "who is the most frequent developer on this code" at bounding box center [371, 476] width 632 height 18
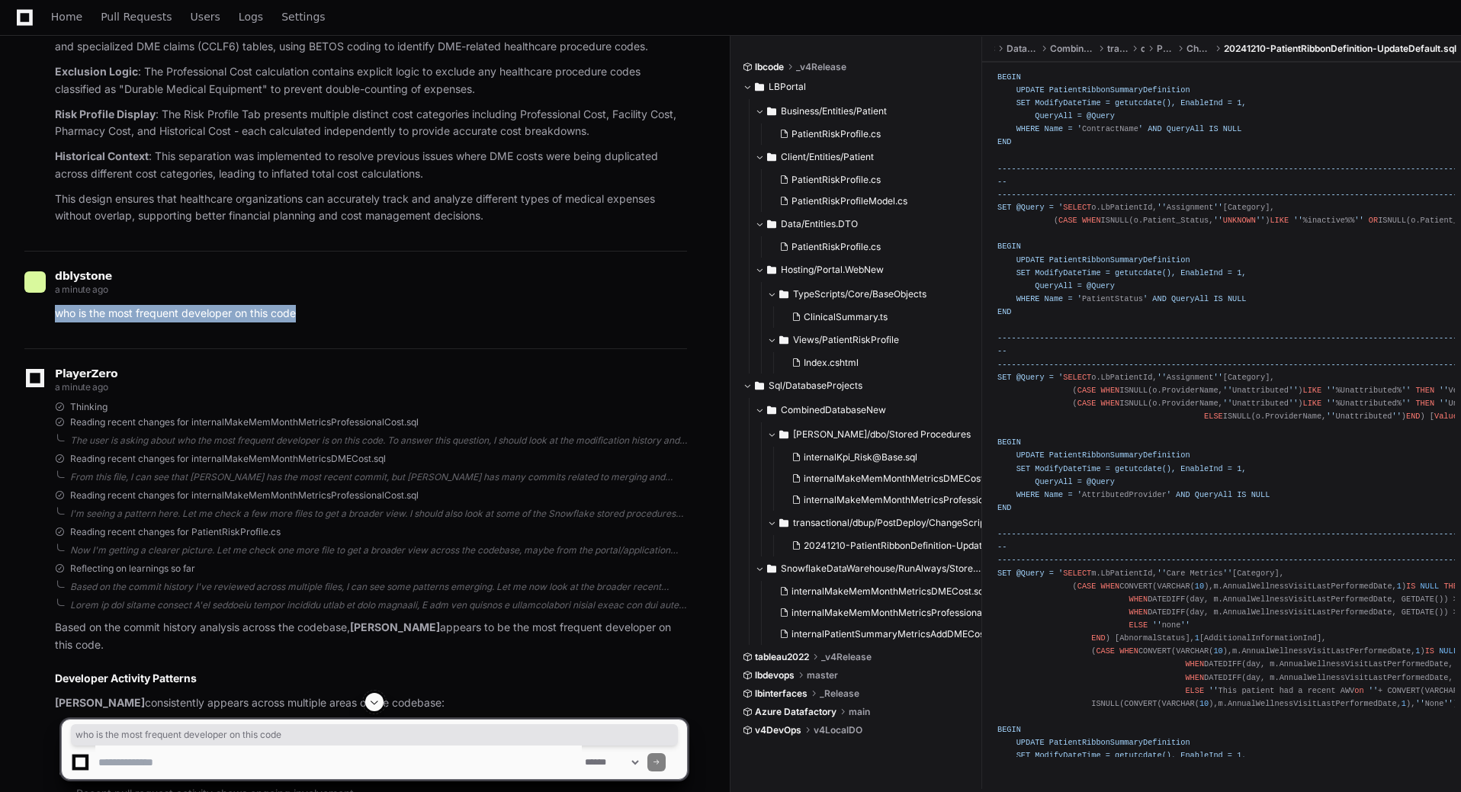
scroll to position [1822, 0]
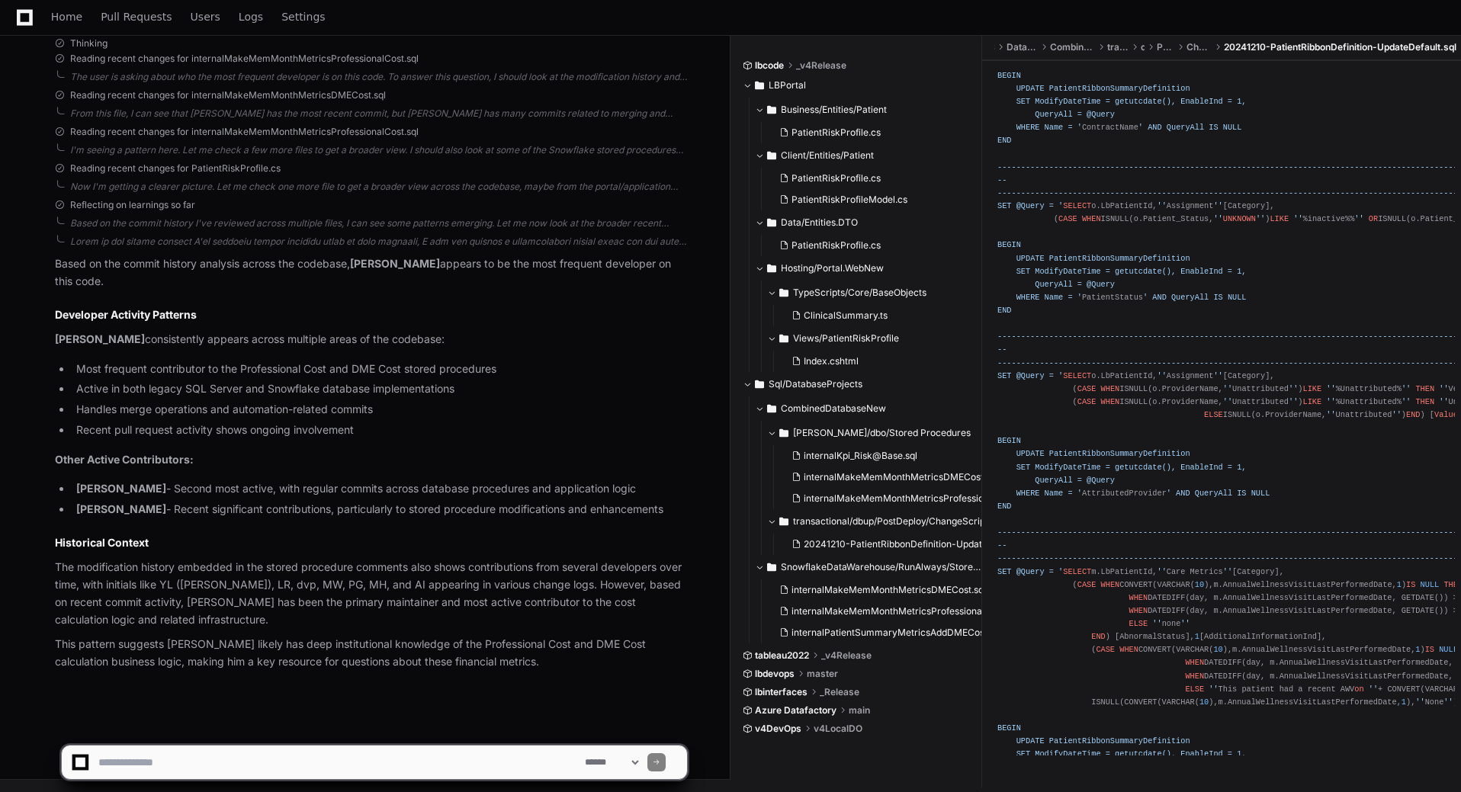
click at [305, 757] on textarea at bounding box center [338, 763] width 486 height 34
type textarea "**********"
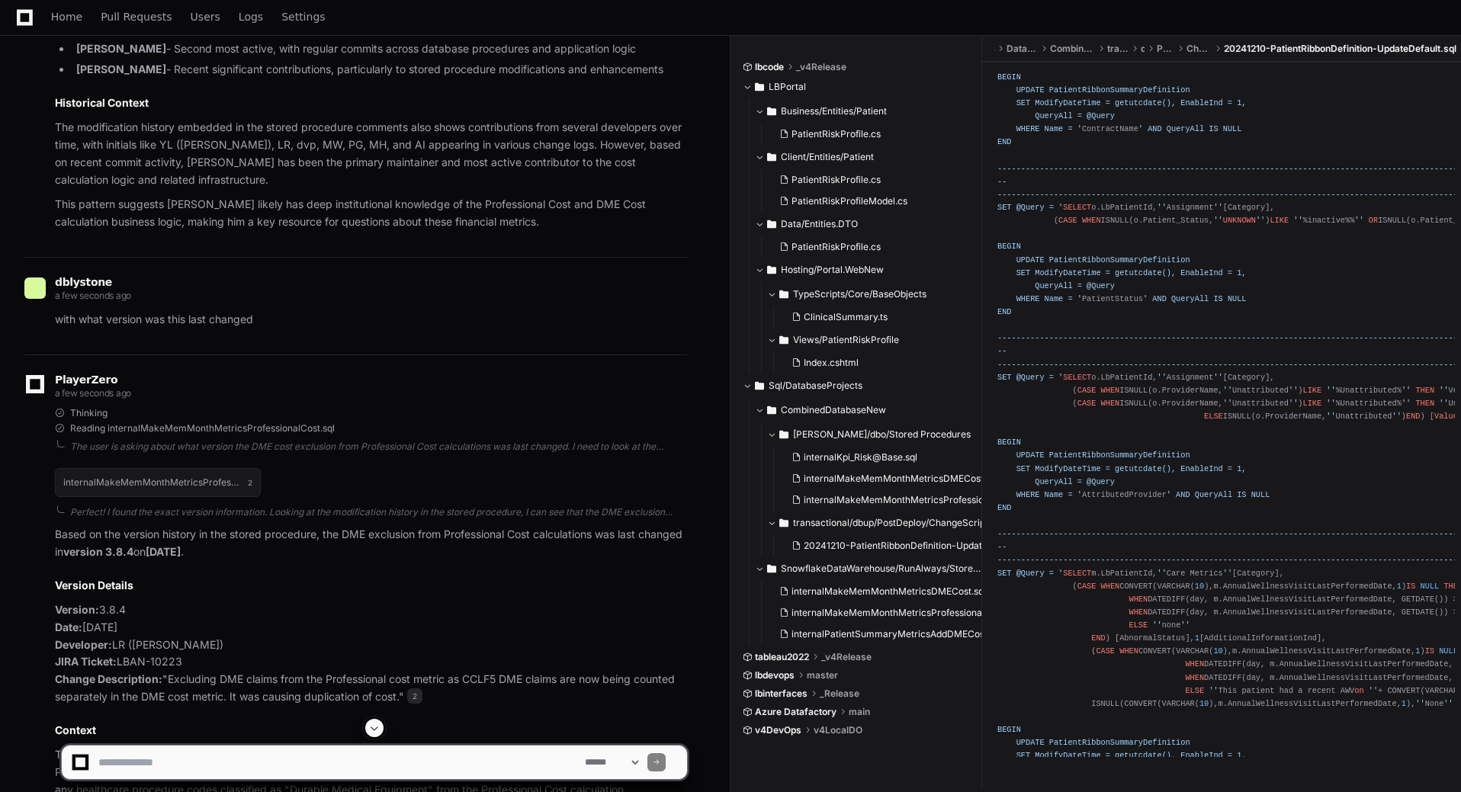
scroll to position [2330, 0]
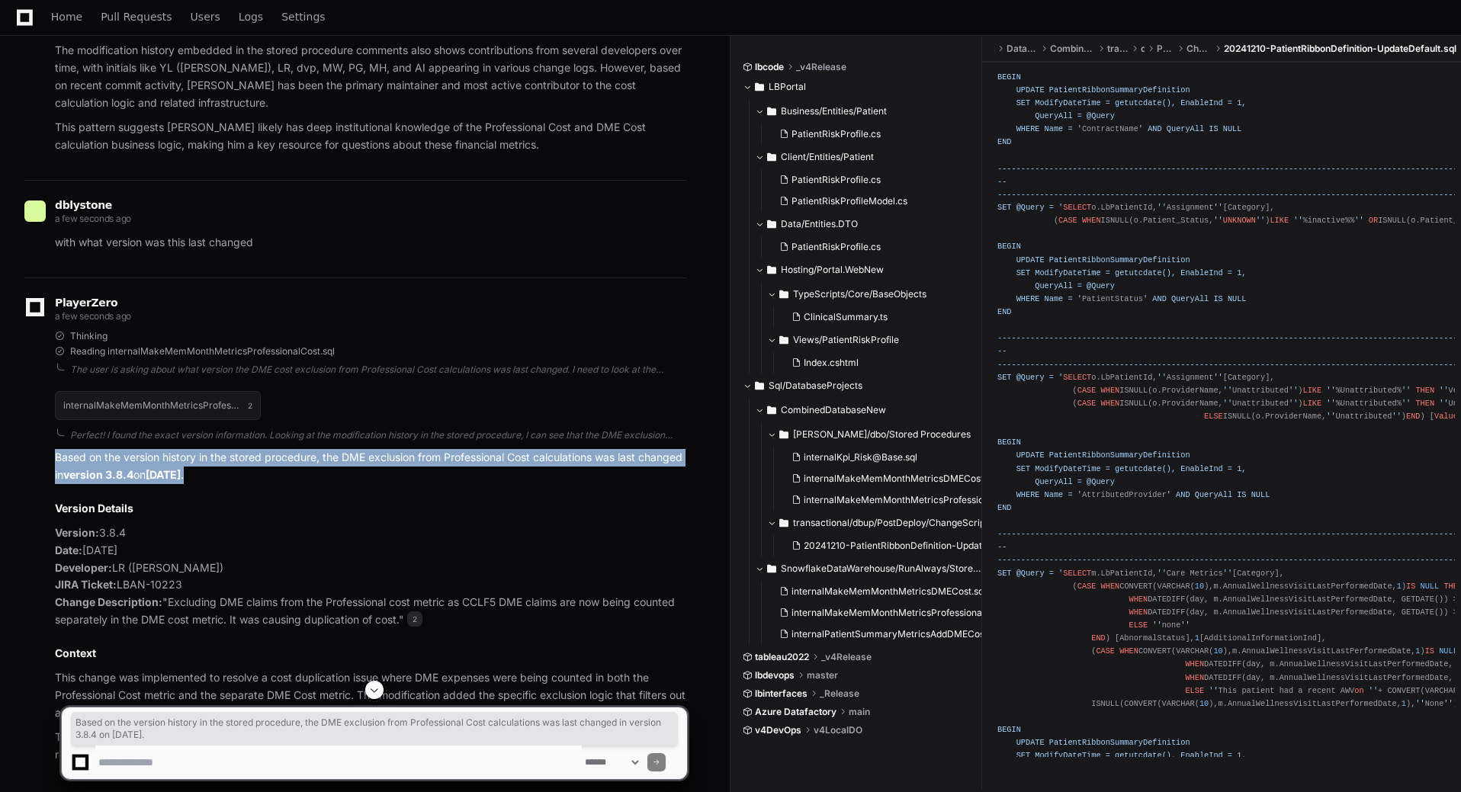
drag, startPoint x: 298, startPoint y: 486, endPoint x: 36, endPoint y: 467, distance: 262.9
click at [36, 467] on div "internalMakeMemMonthMetricsProfessionalCost.sql 2 Perfect! I found the exact ve…" at bounding box center [355, 573] width 662 height 382
click at [293, 484] on p "Based on the version history in the stored procedure, the DME exclusion from Pr…" at bounding box center [371, 466] width 632 height 35
drag, startPoint x: 293, startPoint y: 489, endPoint x: 56, endPoint y: 472, distance: 237.7
click at [56, 472] on p "Based on the version history in the stored procedure, the DME exclusion from Pr…" at bounding box center [371, 466] width 632 height 35
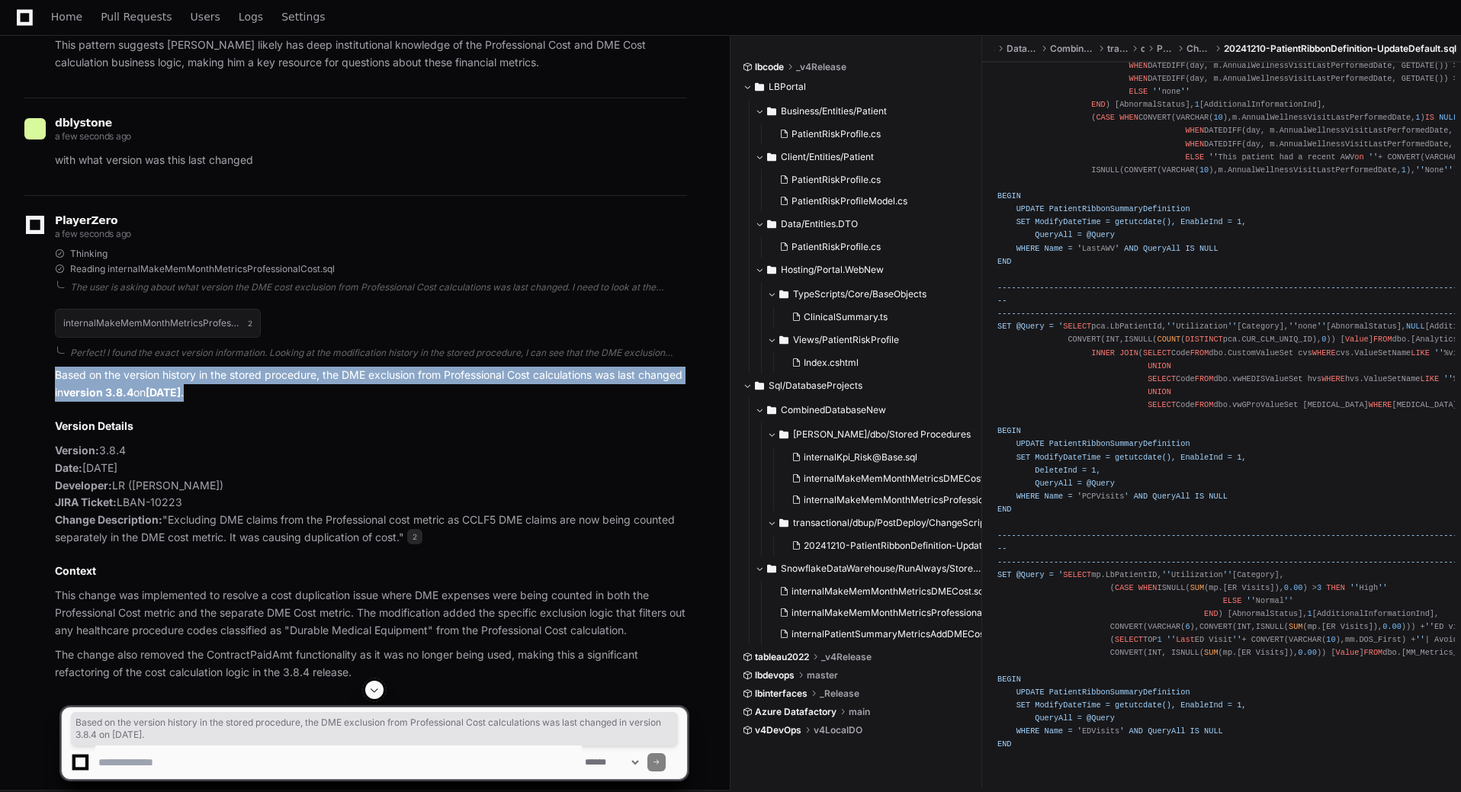
scroll to position [2432, 0]
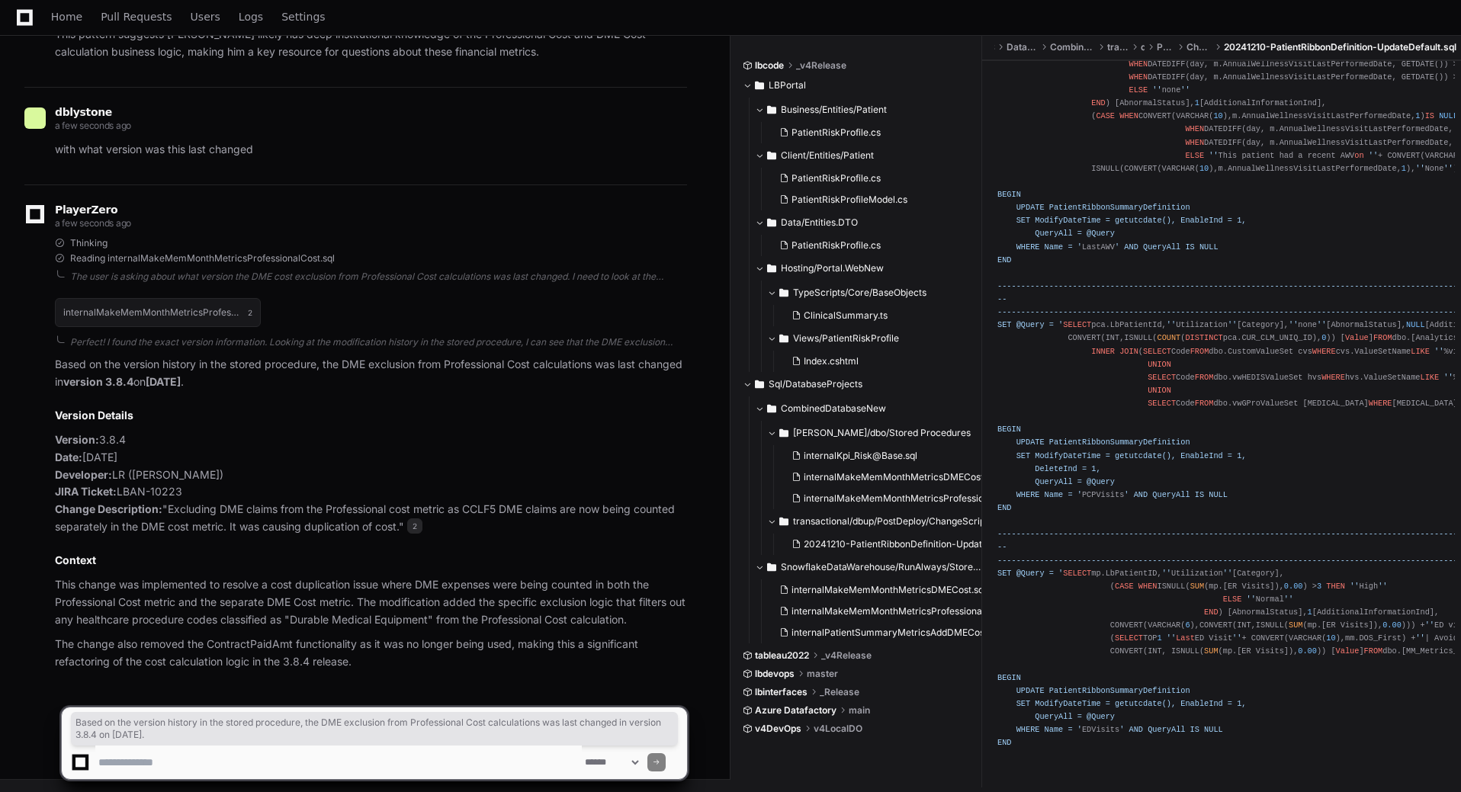
click at [578, 451] on p "Version: 3.8.4 Date: [DATE] Developer: LR ([PERSON_NAME]) JIRA Ticket: LBAN-102…" at bounding box center [371, 483] width 632 height 104
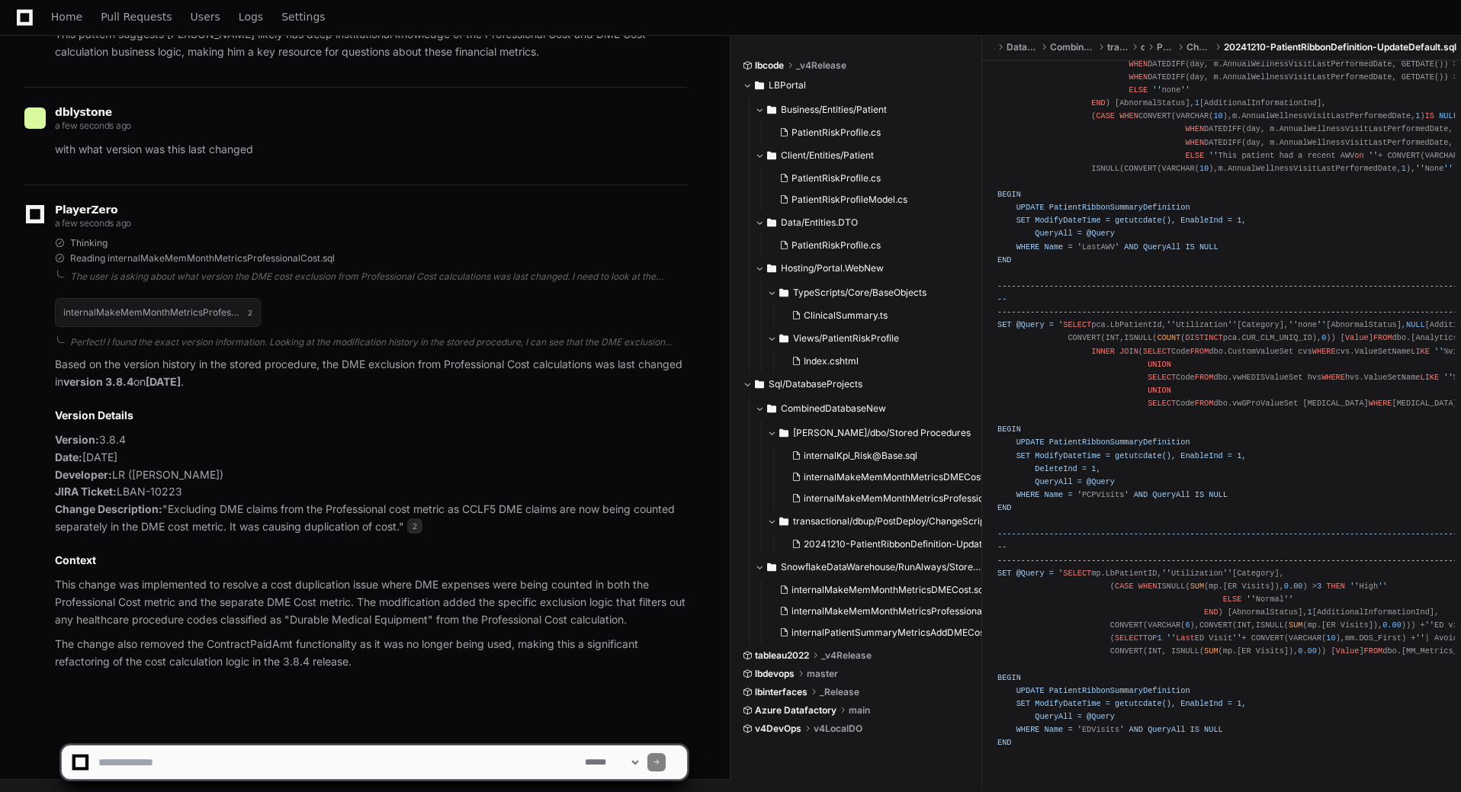
click at [641, 759] on select "**********" at bounding box center [611, 762] width 59 height 11
